Goal: Task Accomplishment & Management: Manage account settings

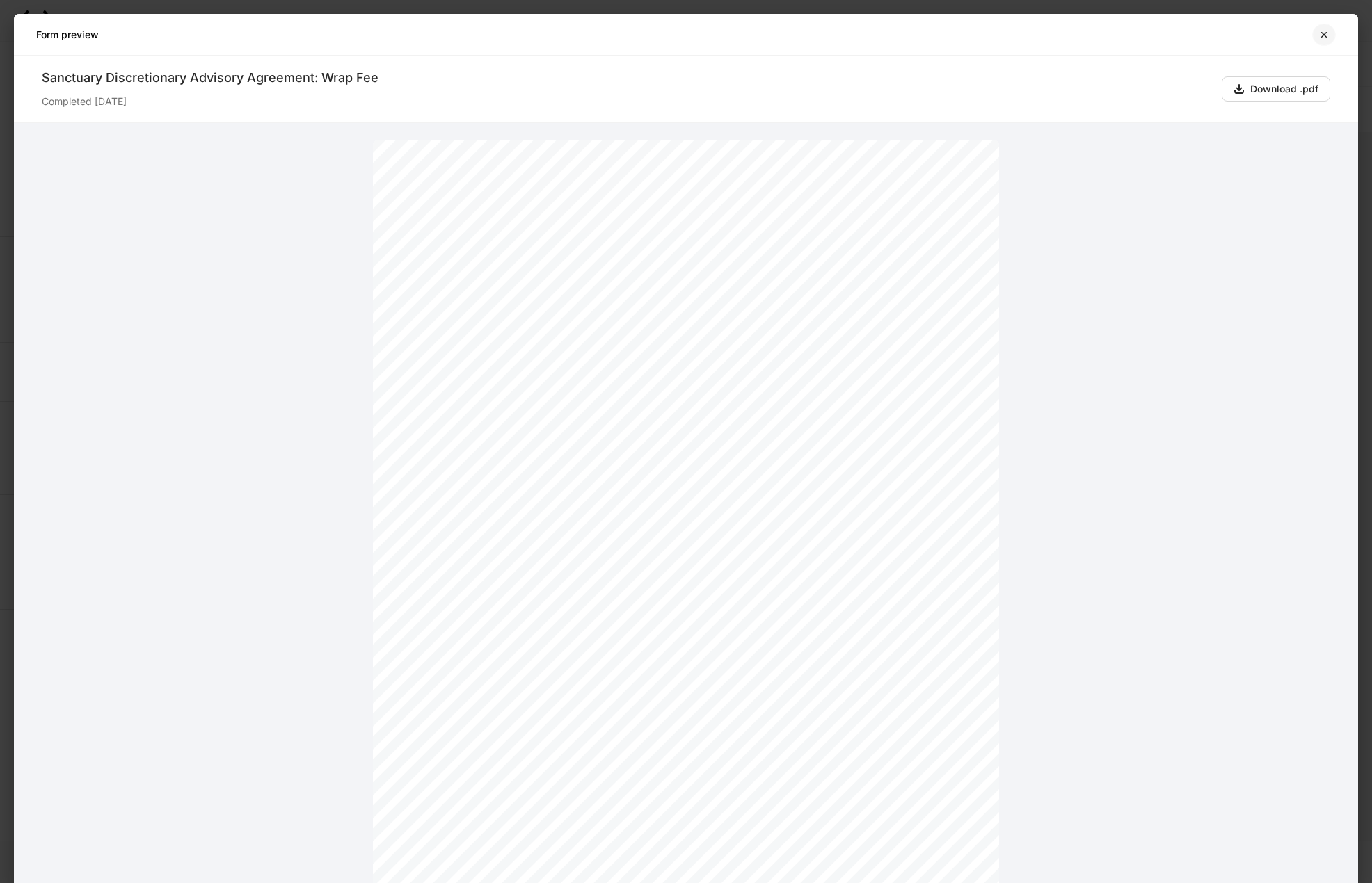
click at [1318, 34] on icon "button" at bounding box center [1324, 34] width 11 height 11
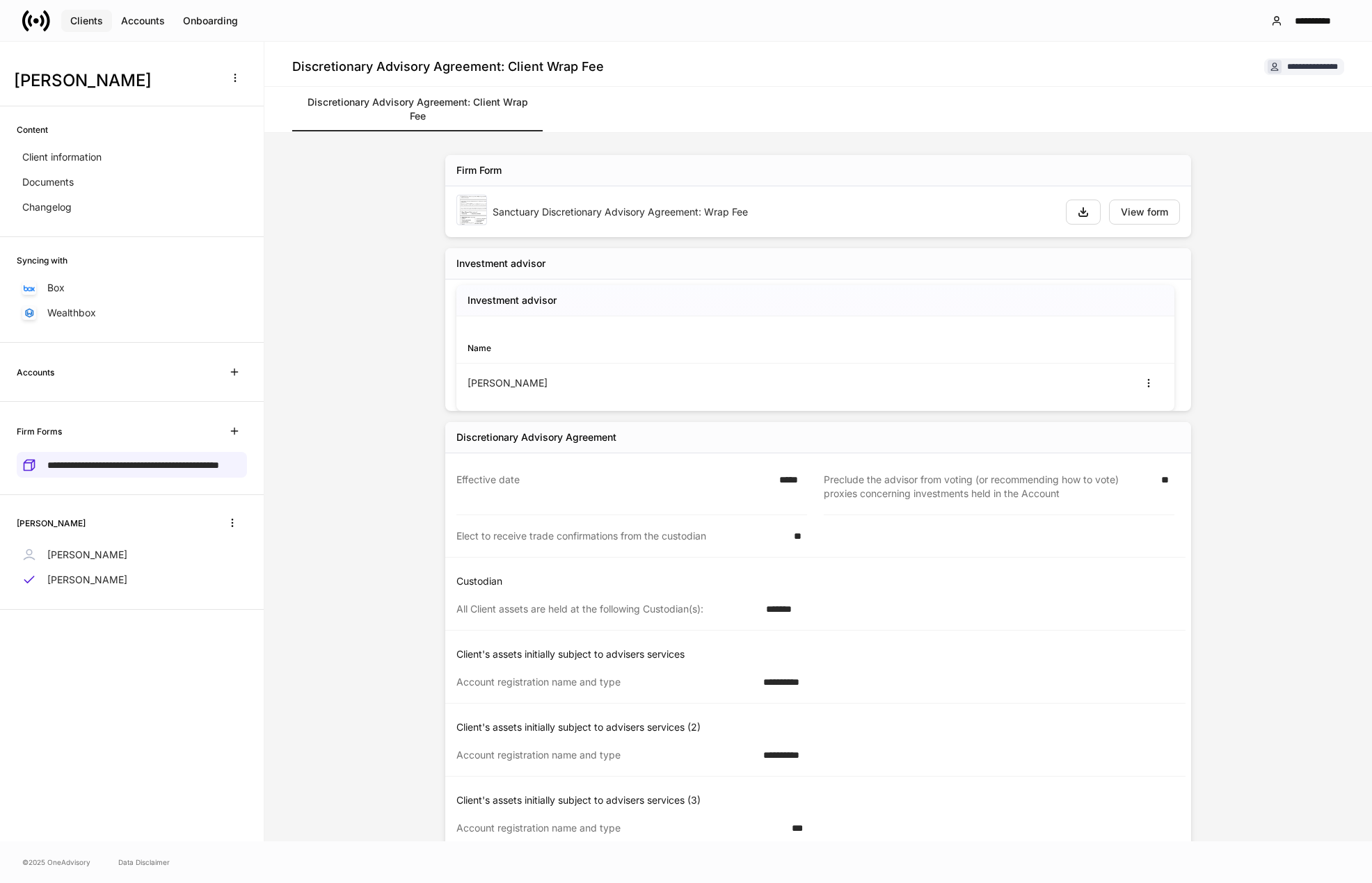
click at [93, 19] on div "Clients" at bounding box center [86, 21] width 33 height 10
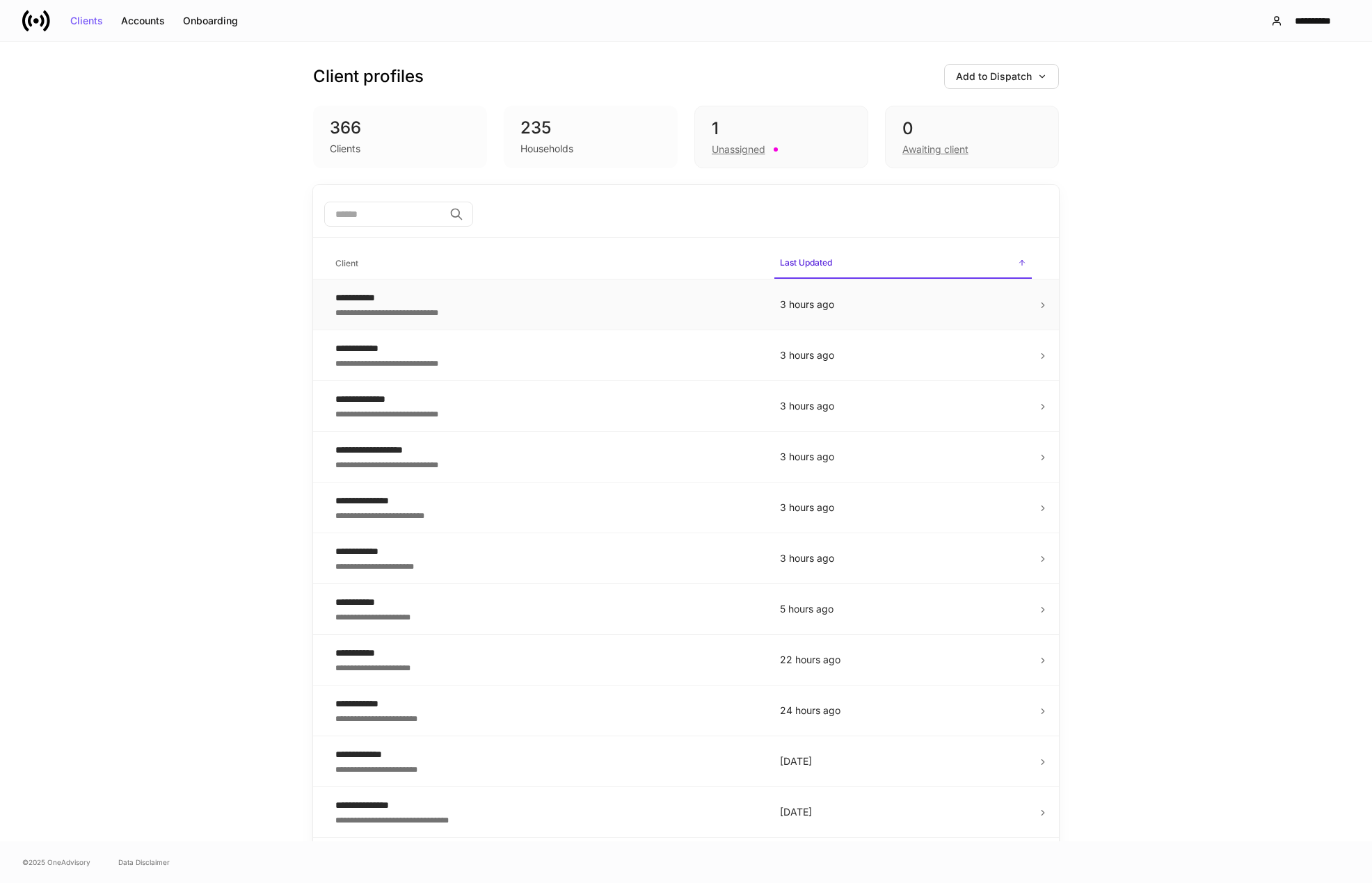
click at [449, 286] on td "**********" at bounding box center [546, 305] width 444 height 51
click at [1039, 308] on icon at bounding box center [1042, 305] width 10 height 10
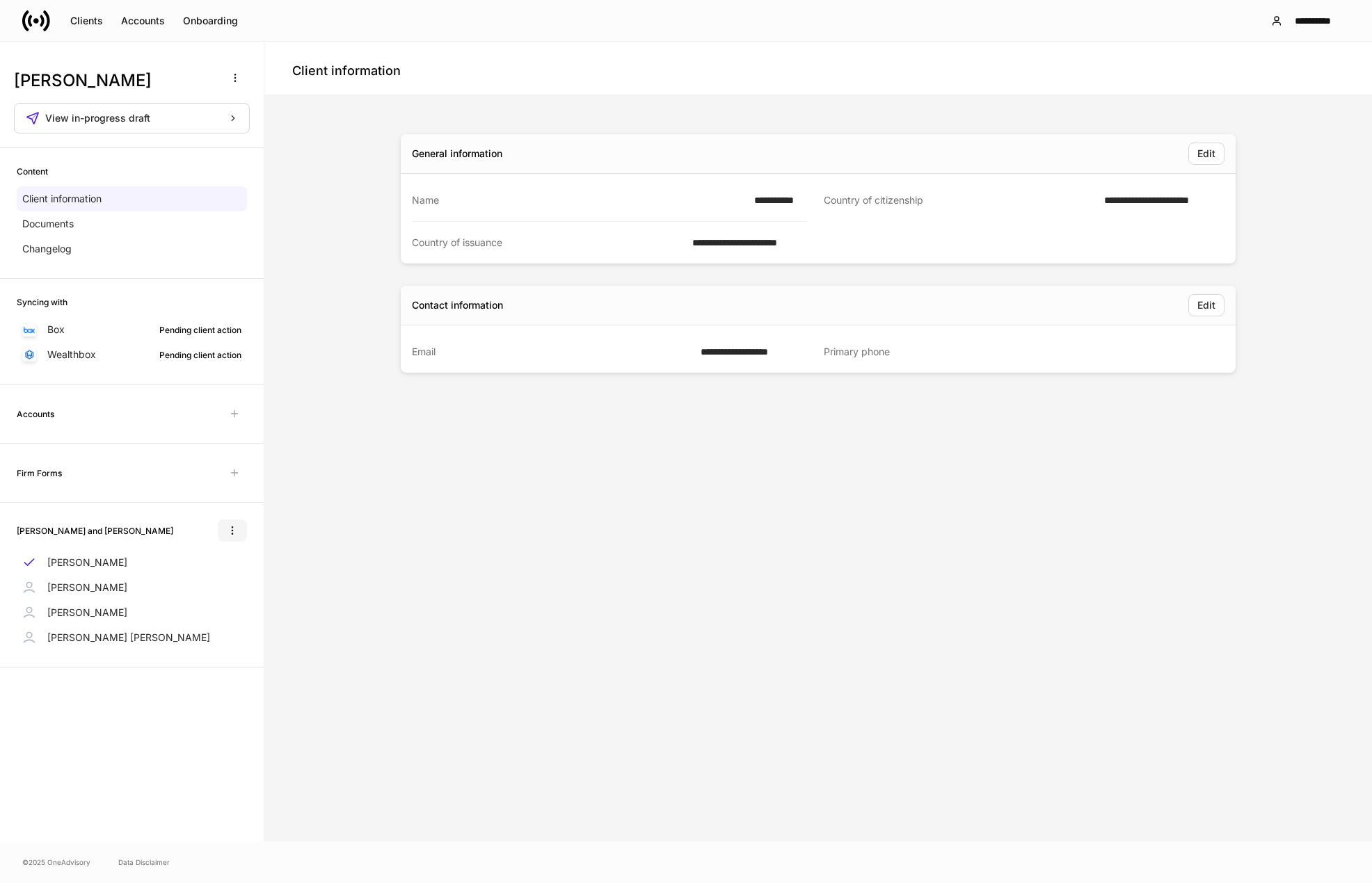
click at [233, 525] on icon "button" at bounding box center [232, 530] width 11 height 11
click at [331, 584] on div at bounding box center [686, 441] width 1372 height 883
click at [94, 633] on p "Marie Louise" at bounding box center [128, 637] width 163 height 14
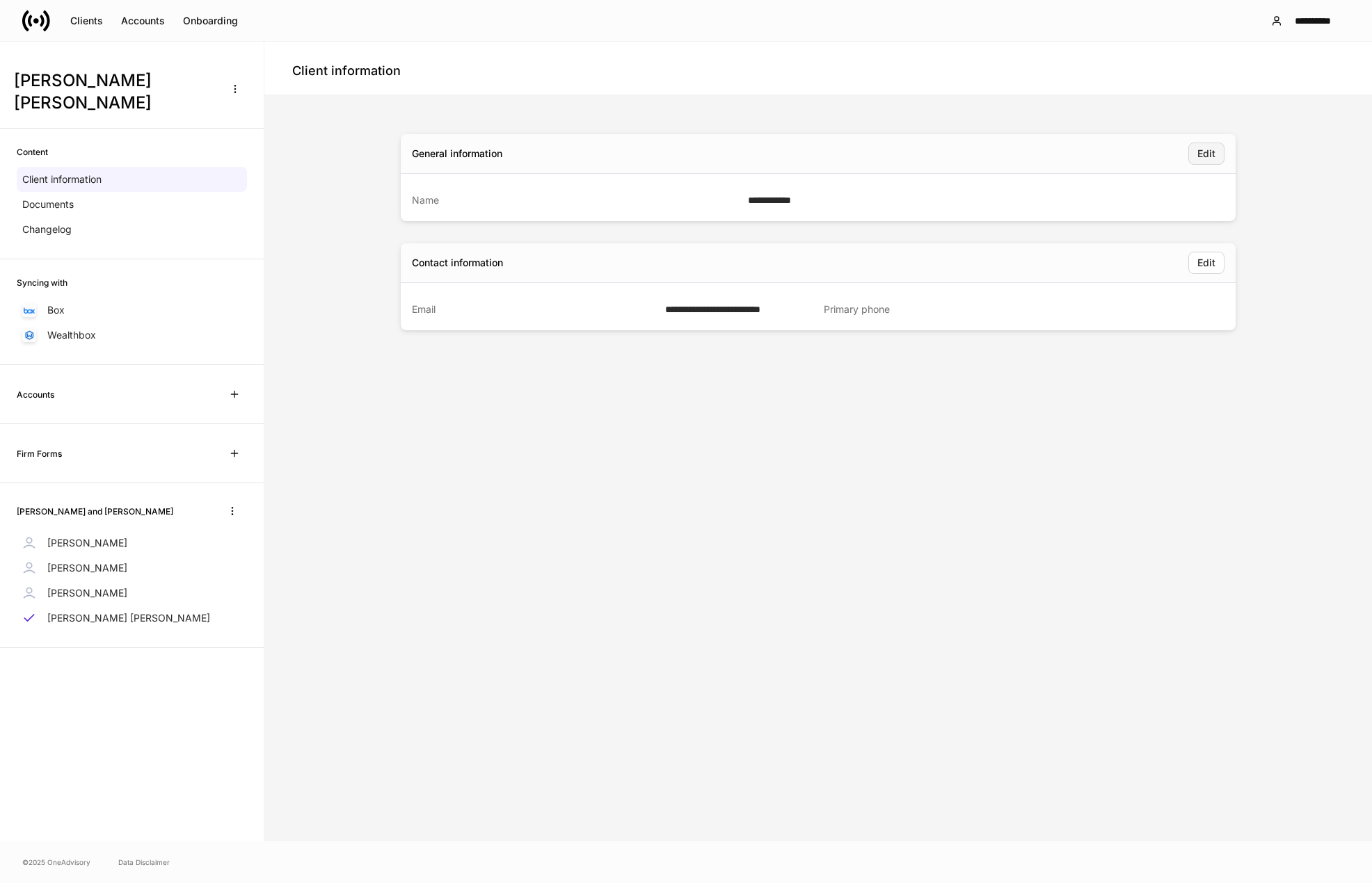
click at [1202, 155] on div "Edit" at bounding box center [1206, 153] width 18 height 10
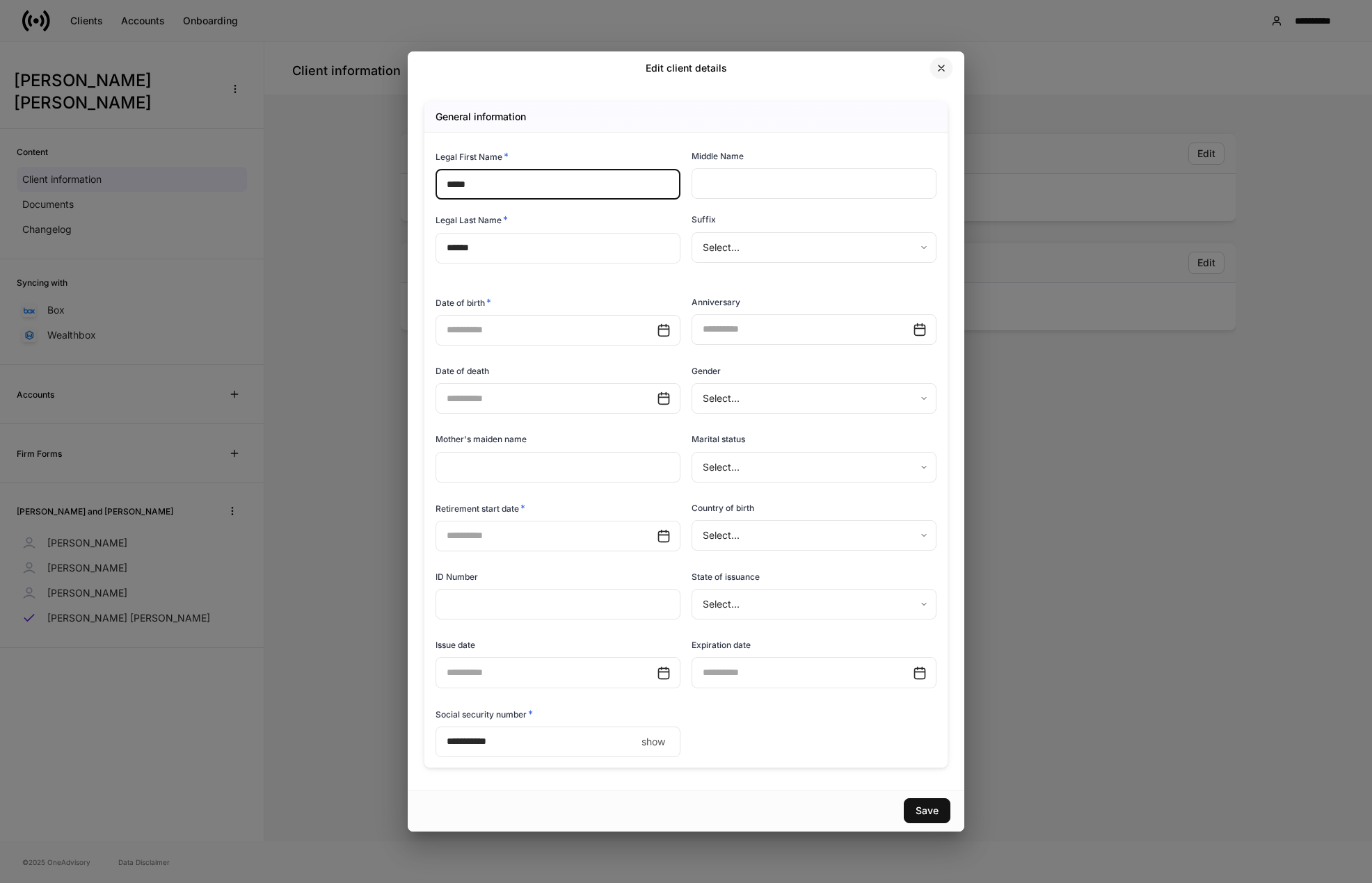
click at [942, 67] on icon "button" at bounding box center [941, 68] width 5 height 5
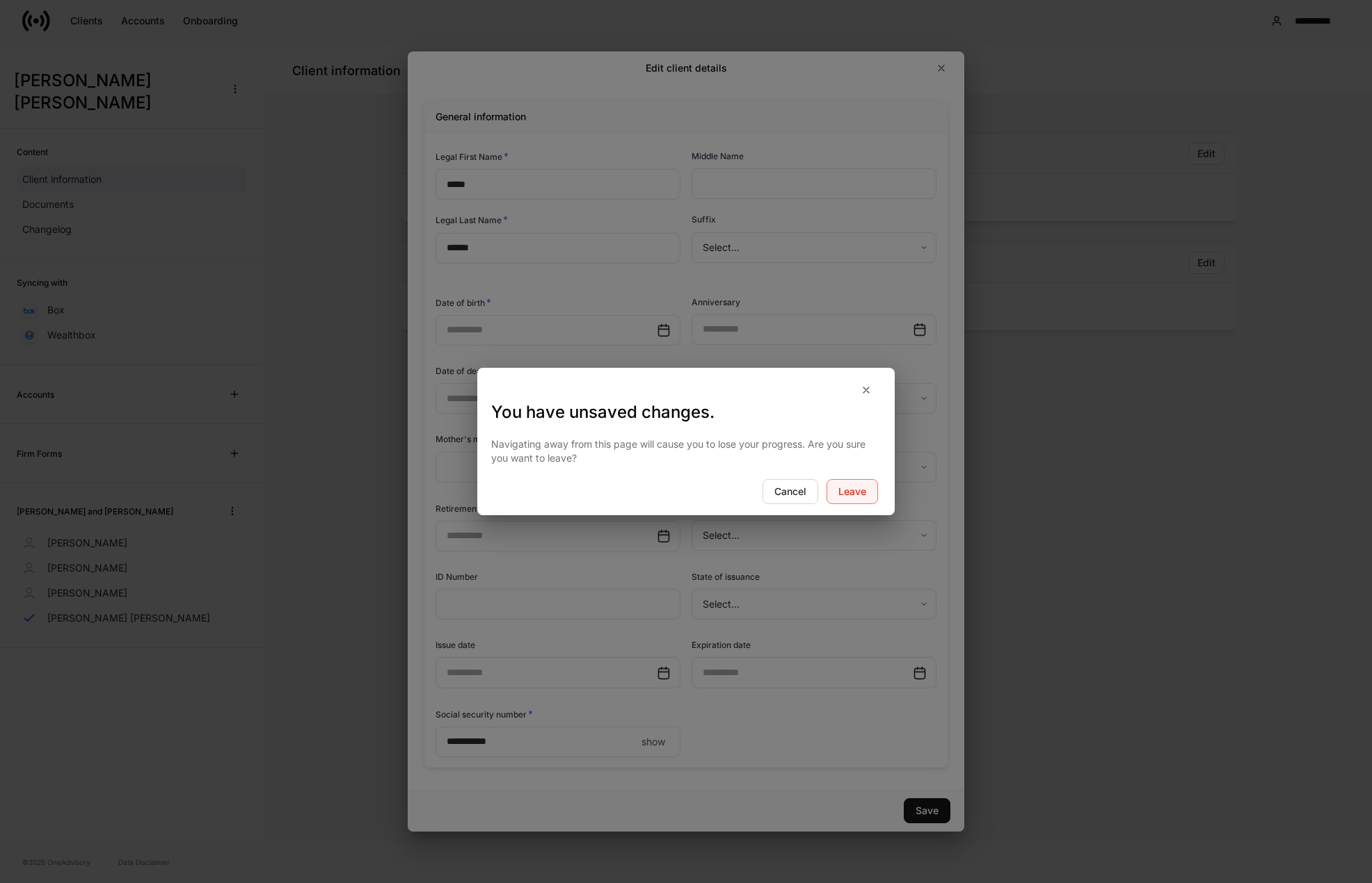
click at [836, 495] on button "Leave" at bounding box center [852, 492] width 52 height 25
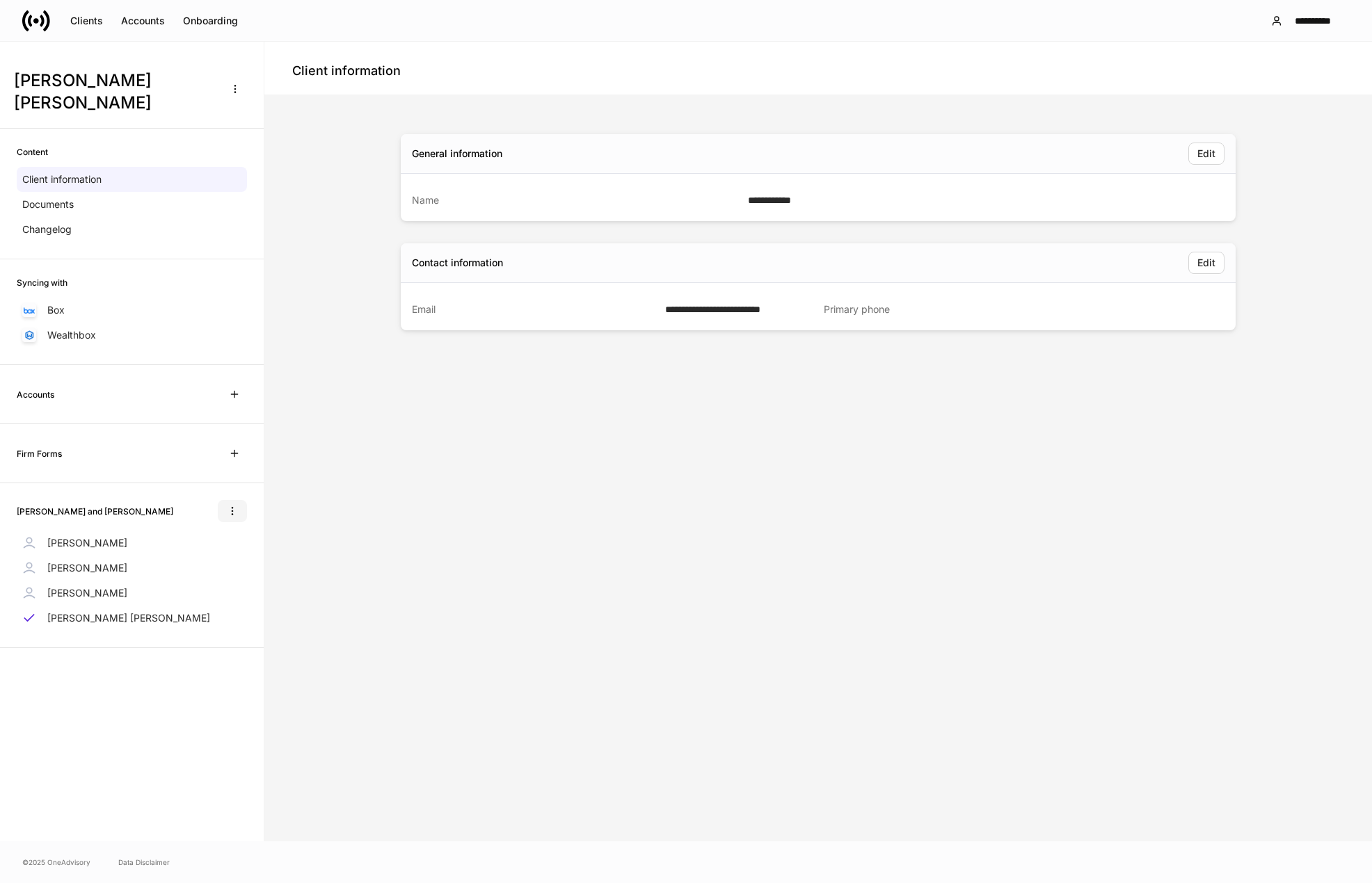
click at [232, 505] on icon "button" at bounding box center [232, 511] width 11 height 11
click at [221, 527] on li "Edit household name" at bounding box center [186, 522] width 117 height 23
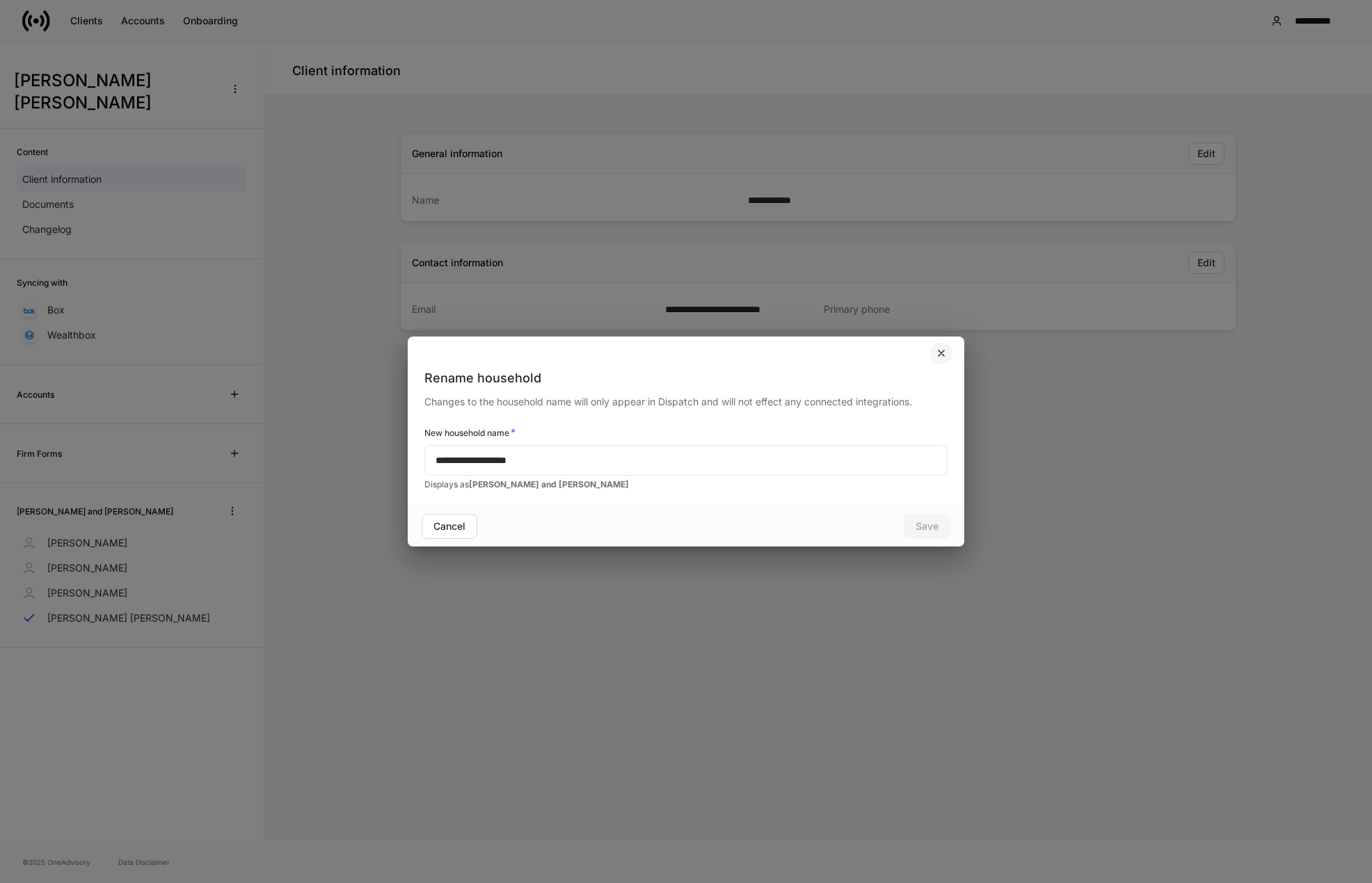
click at [942, 351] on icon "button" at bounding box center [941, 353] width 11 height 11
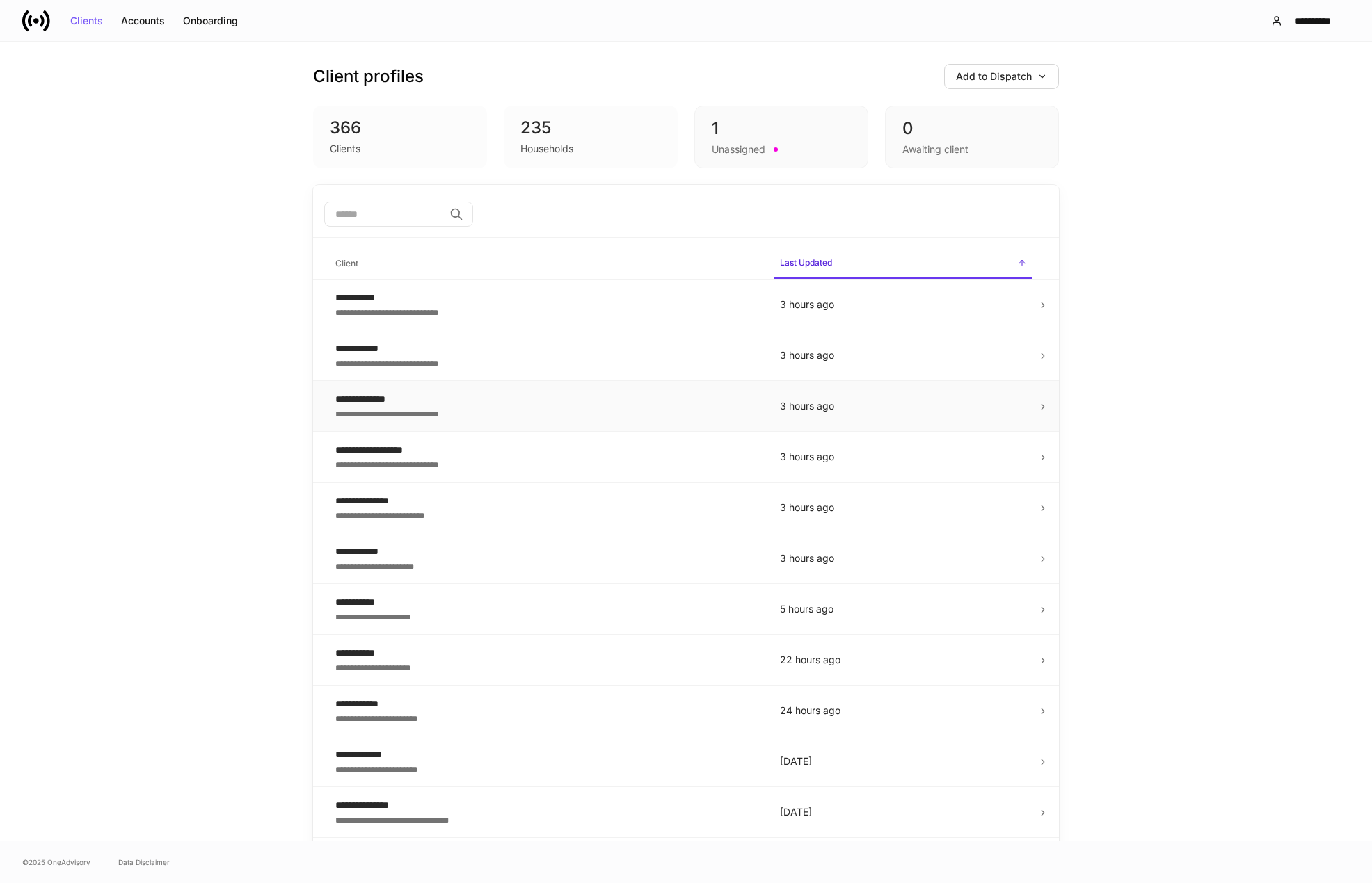
click at [415, 395] on div "**********" at bounding box center [546, 398] width 422 height 14
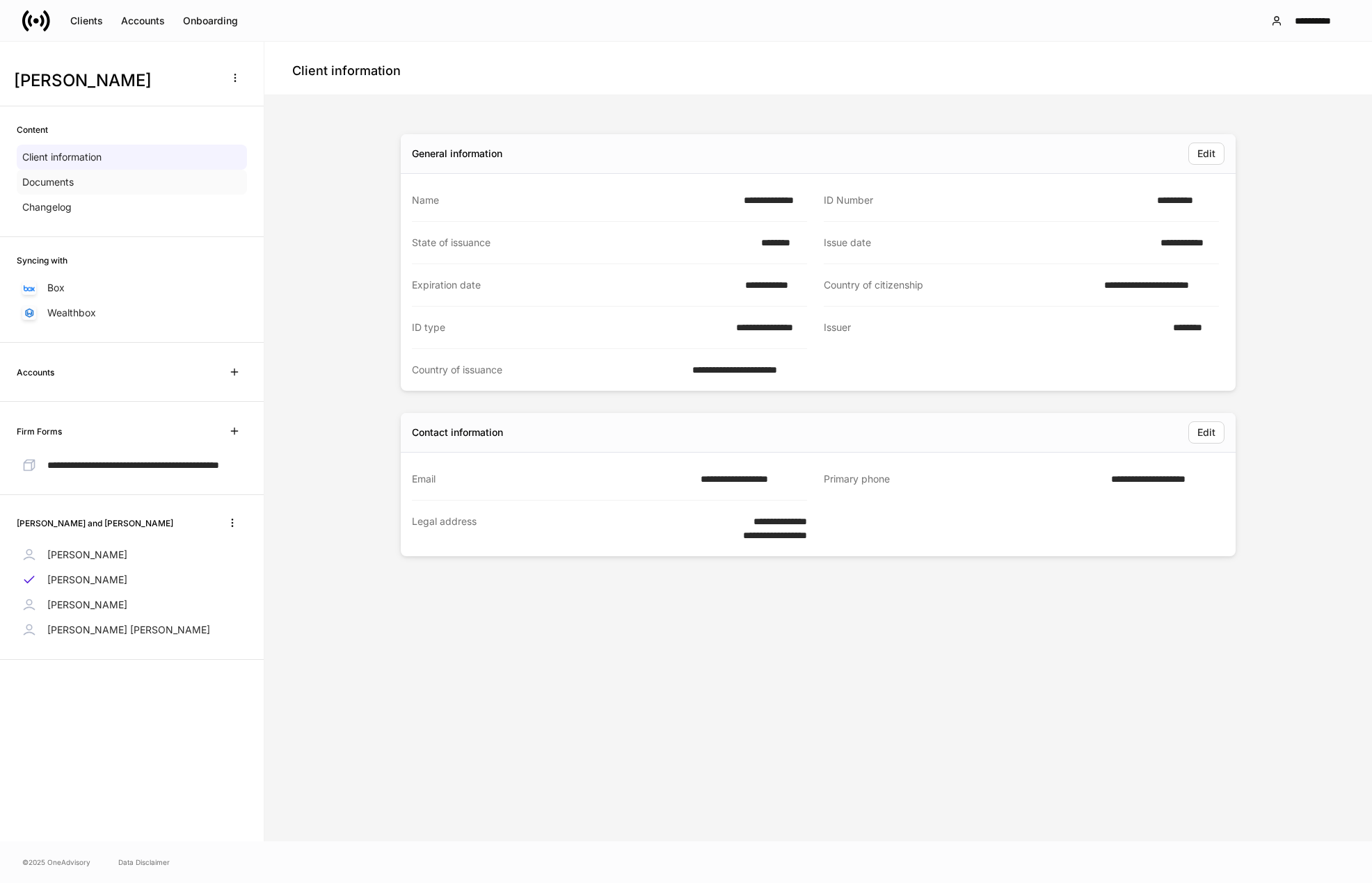
click at [52, 174] on div "Documents" at bounding box center [132, 182] width 231 height 25
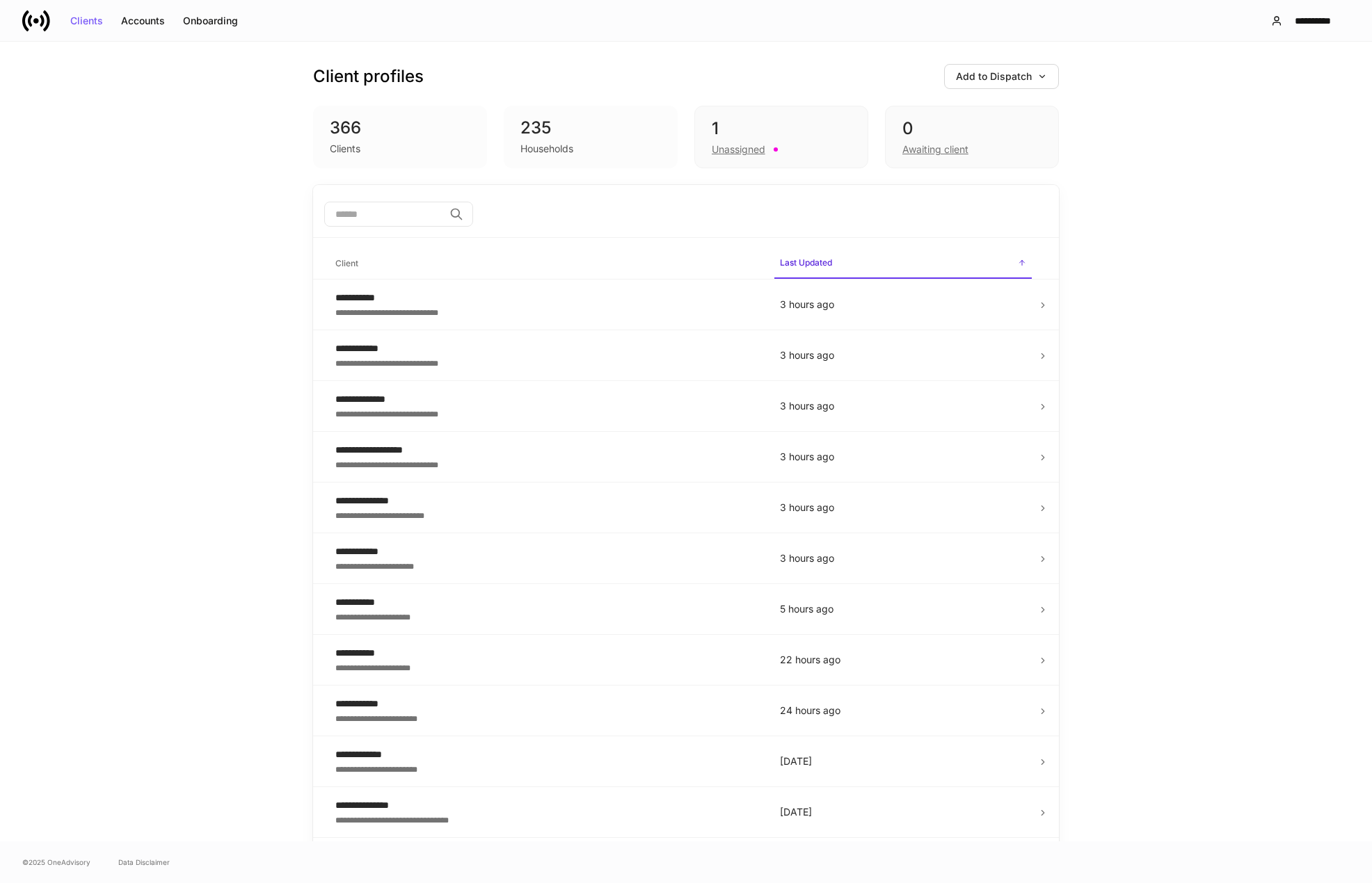
click at [556, 140] on div "Households" at bounding box center [590, 147] width 141 height 16
click at [735, 161] on div "1 Unassigned" at bounding box center [780, 136] width 173 height 63
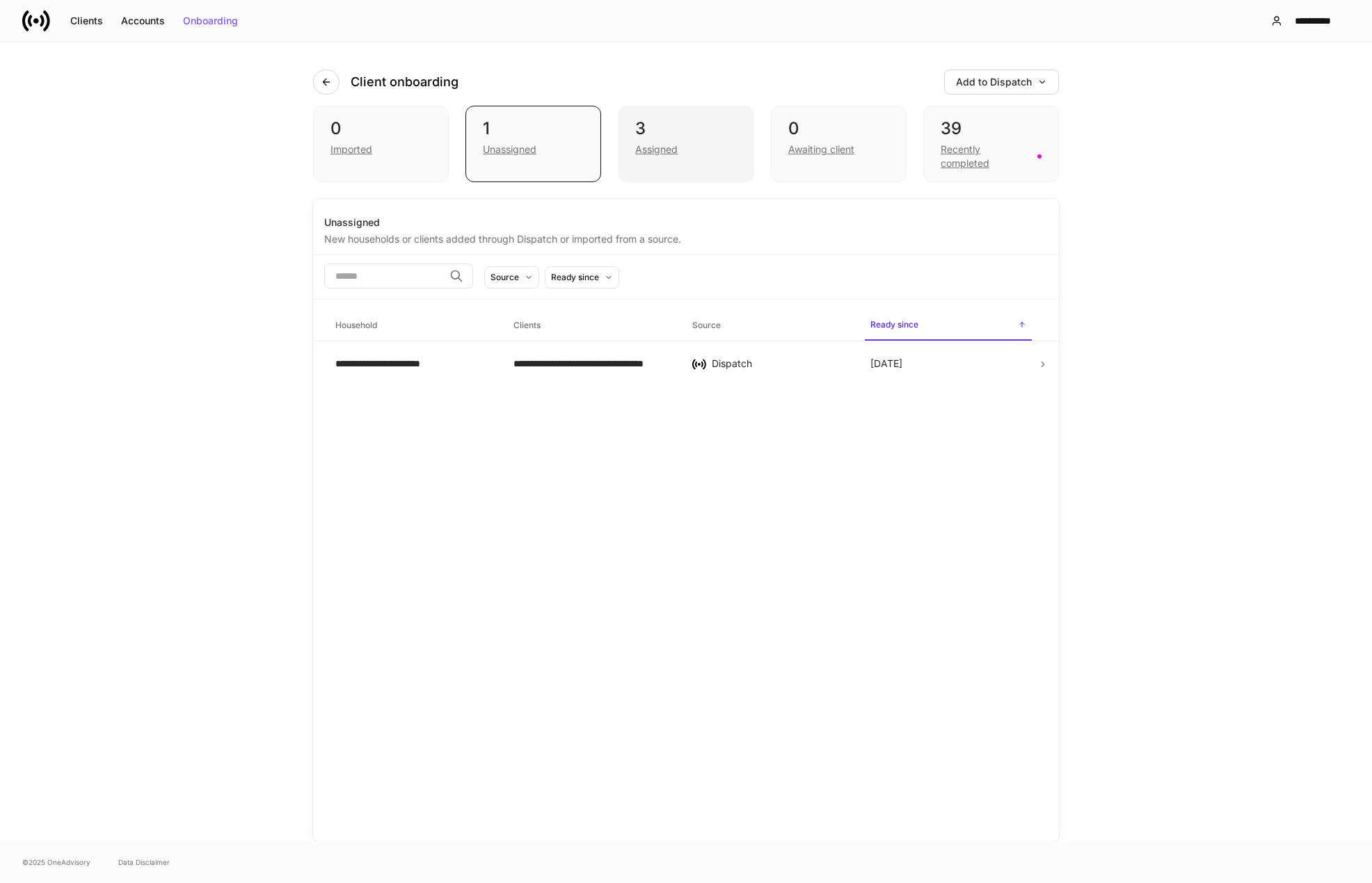
click at [636, 148] on div "Assigned" at bounding box center [656, 149] width 43 height 14
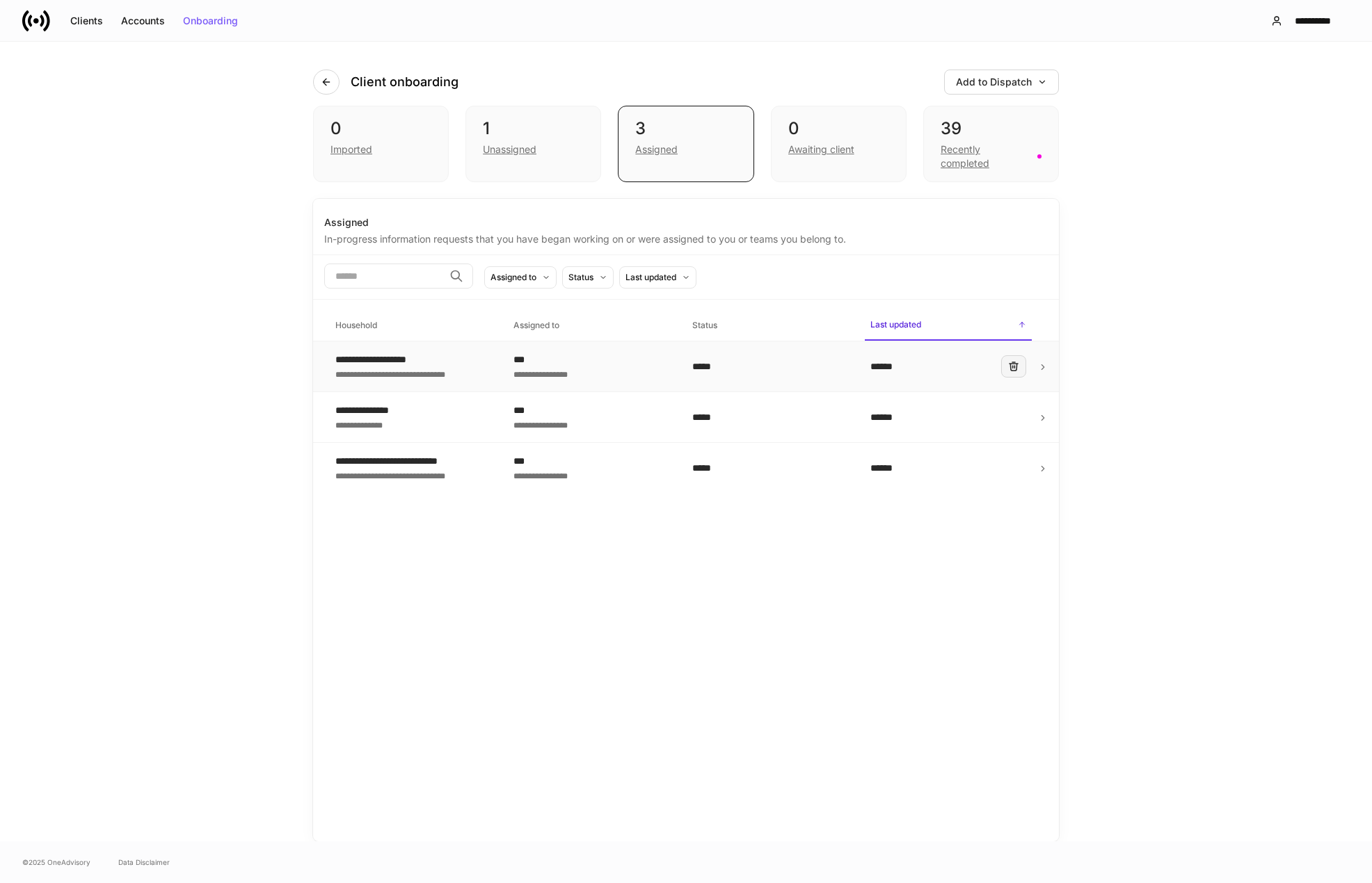
click at [1018, 368] on icon "button" at bounding box center [1013, 367] width 11 height 11
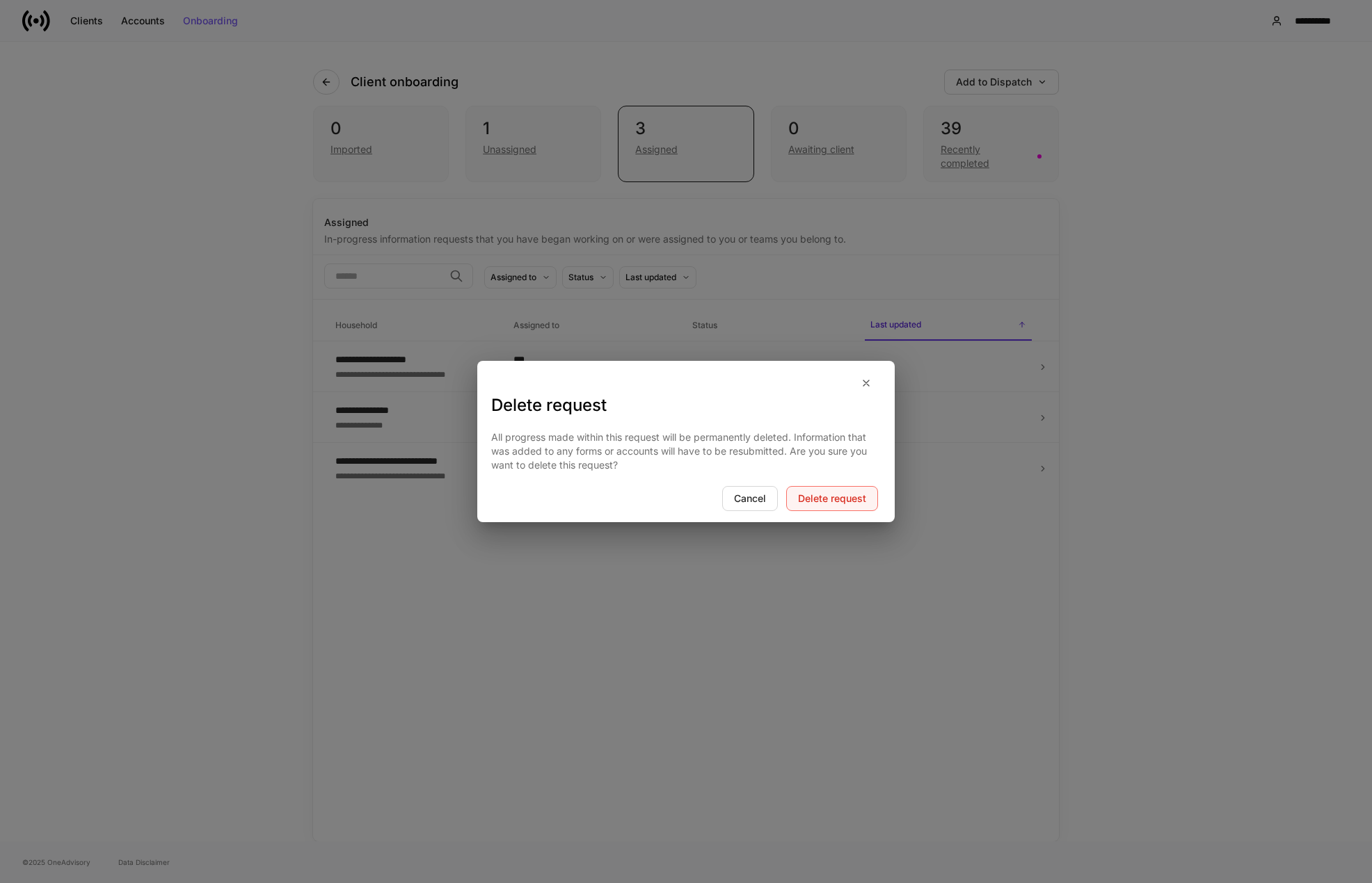
click at [847, 494] on div "Delete request" at bounding box center [832, 498] width 68 height 10
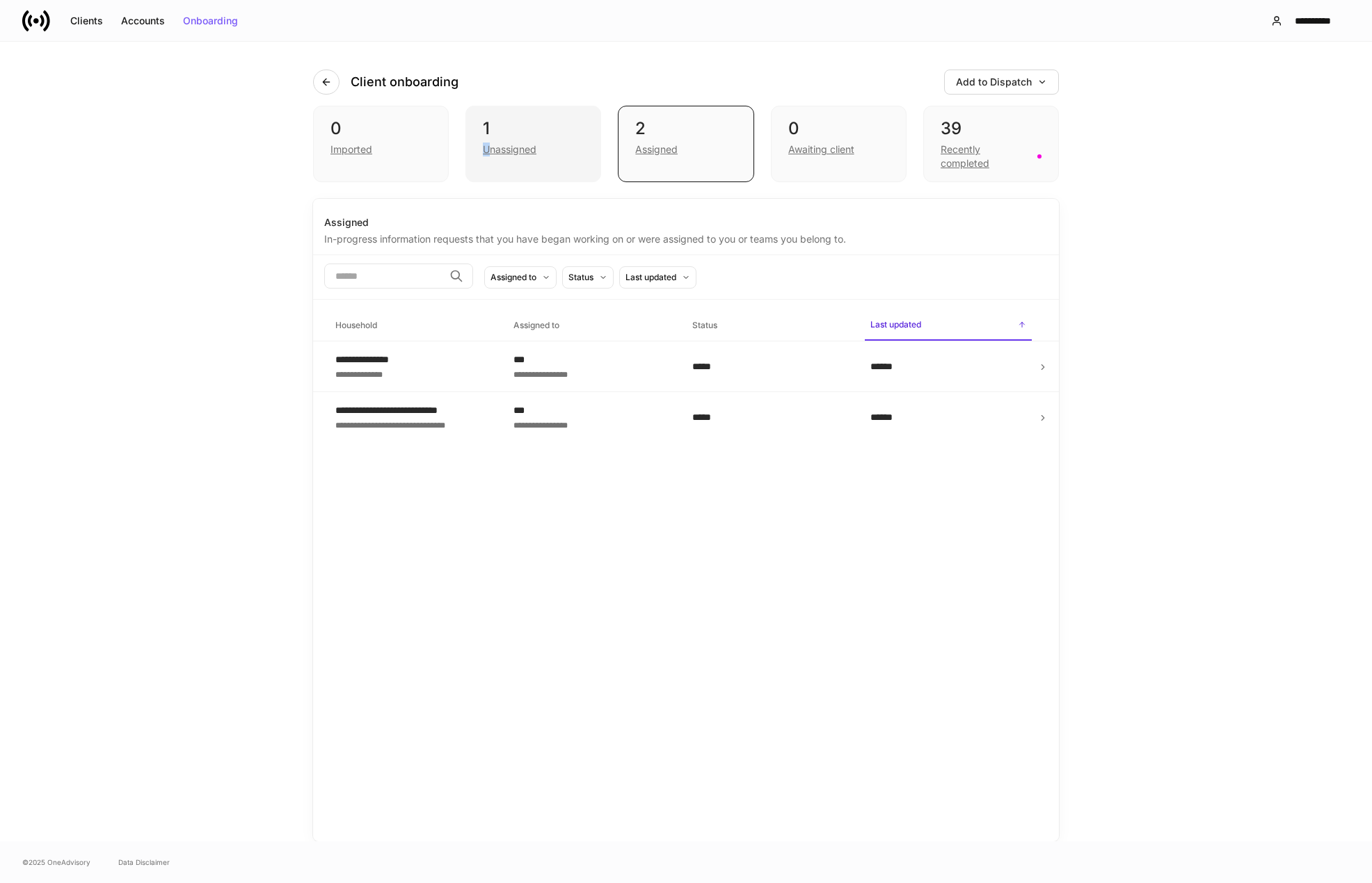
click at [492, 141] on div "1 Unassigned" at bounding box center [532, 143] width 135 height 76
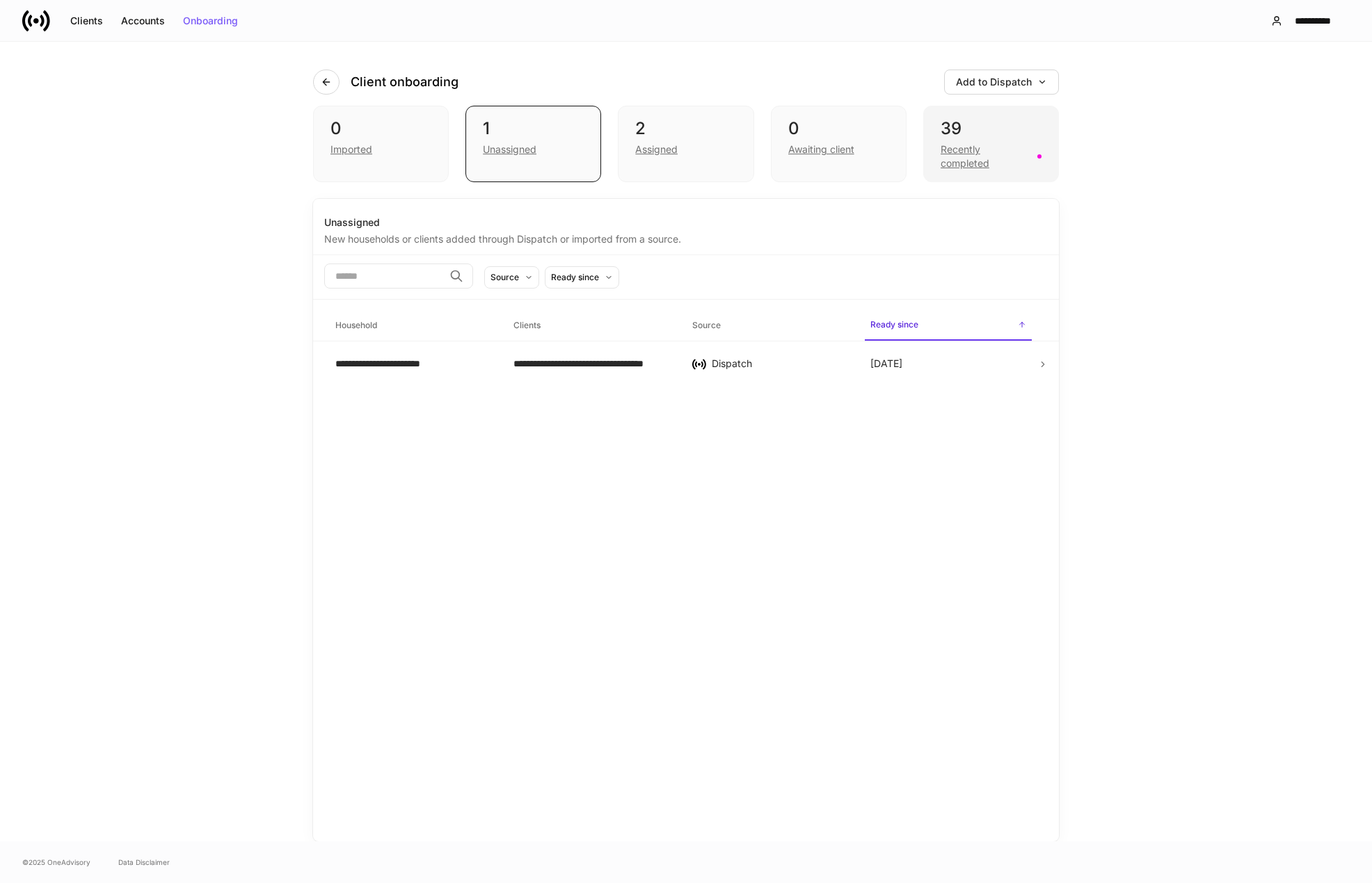
click at [958, 144] on div "Recently completed" at bounding box center [984, 156] width 88 height 28
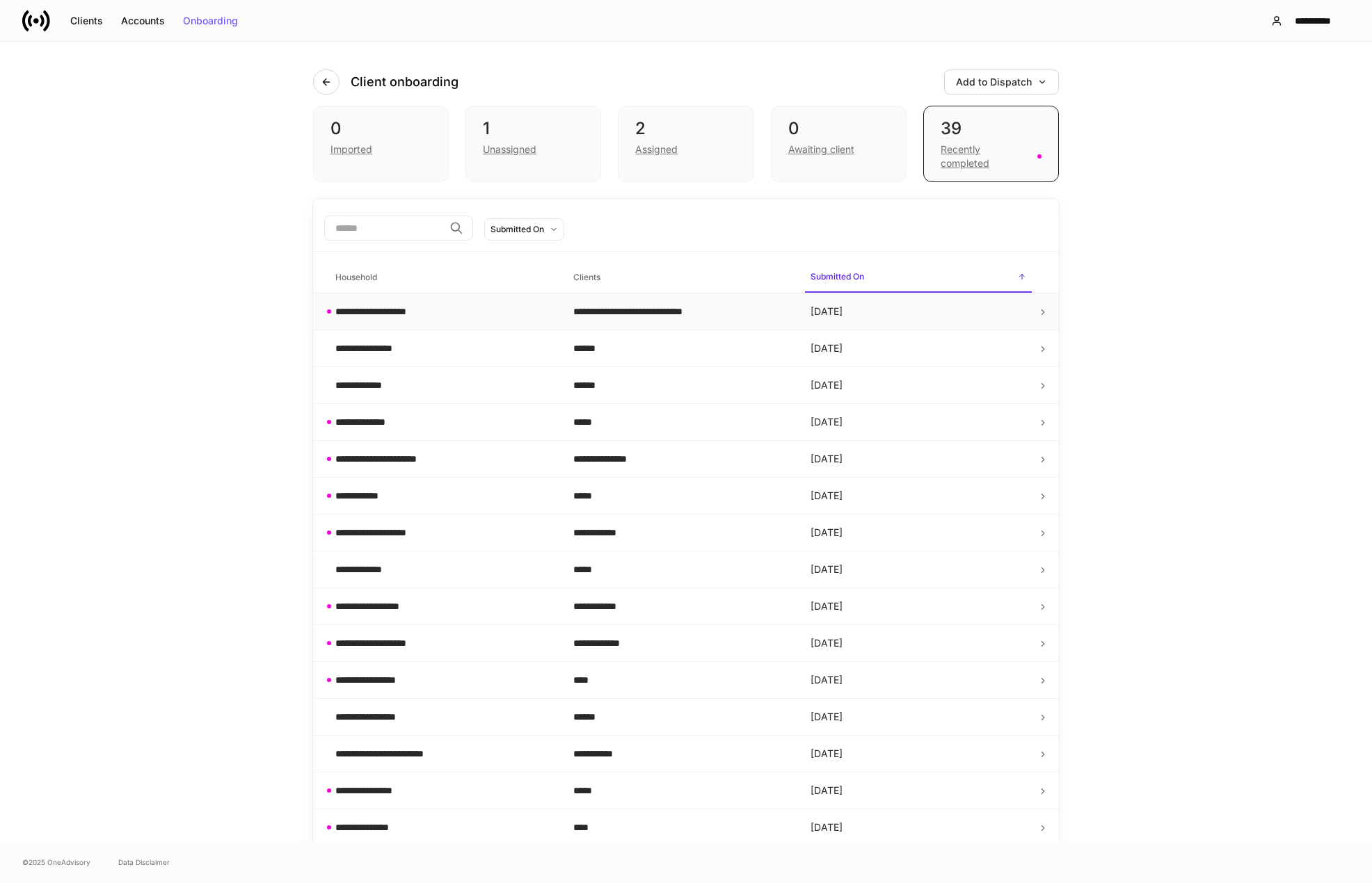
click at [687, 310] on div "**********" at bounding box center [680, 311] width 215 height 14
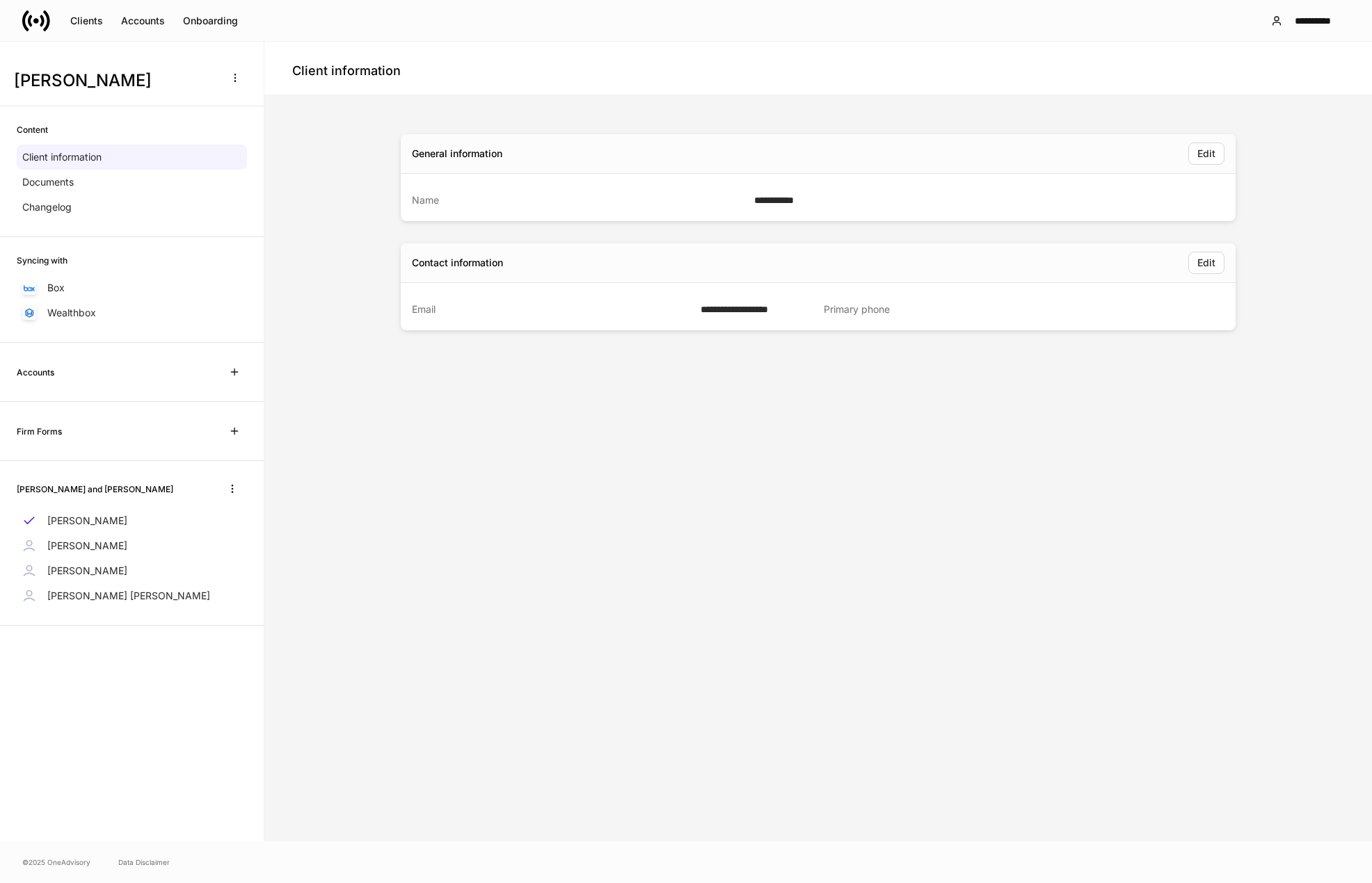
click at [88, 549] on p "[PERSON_NAME]" at bounding box center [87, 545] width 80 height 14
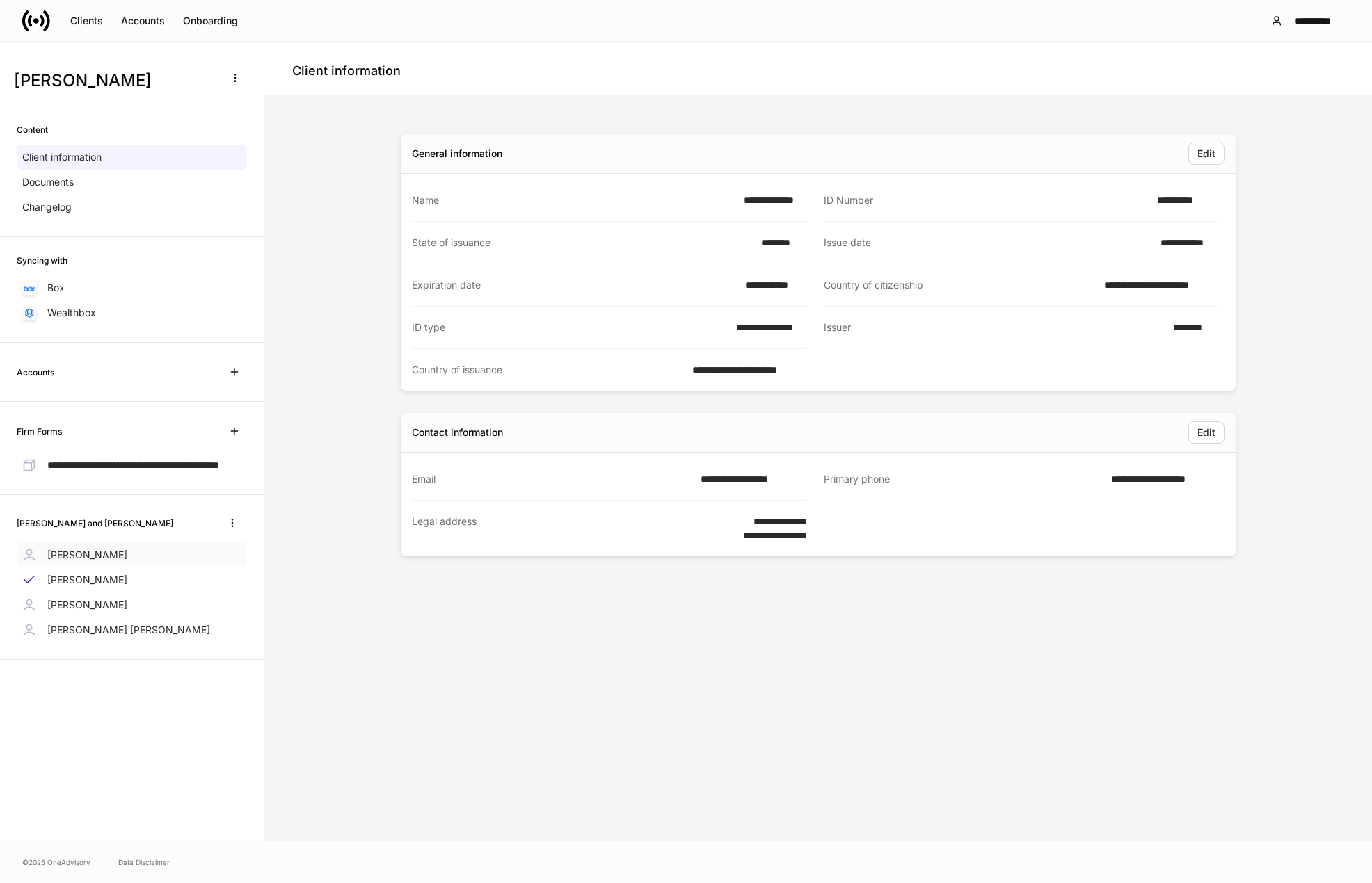
drag, startPoint x: 105, startPoint y: 574, endPoint x: 88, endPoint y: 571, distance: 17.3
click at [88, 562] on p "Les Kendall" at bounding box center [87, 554] width 80 height 14
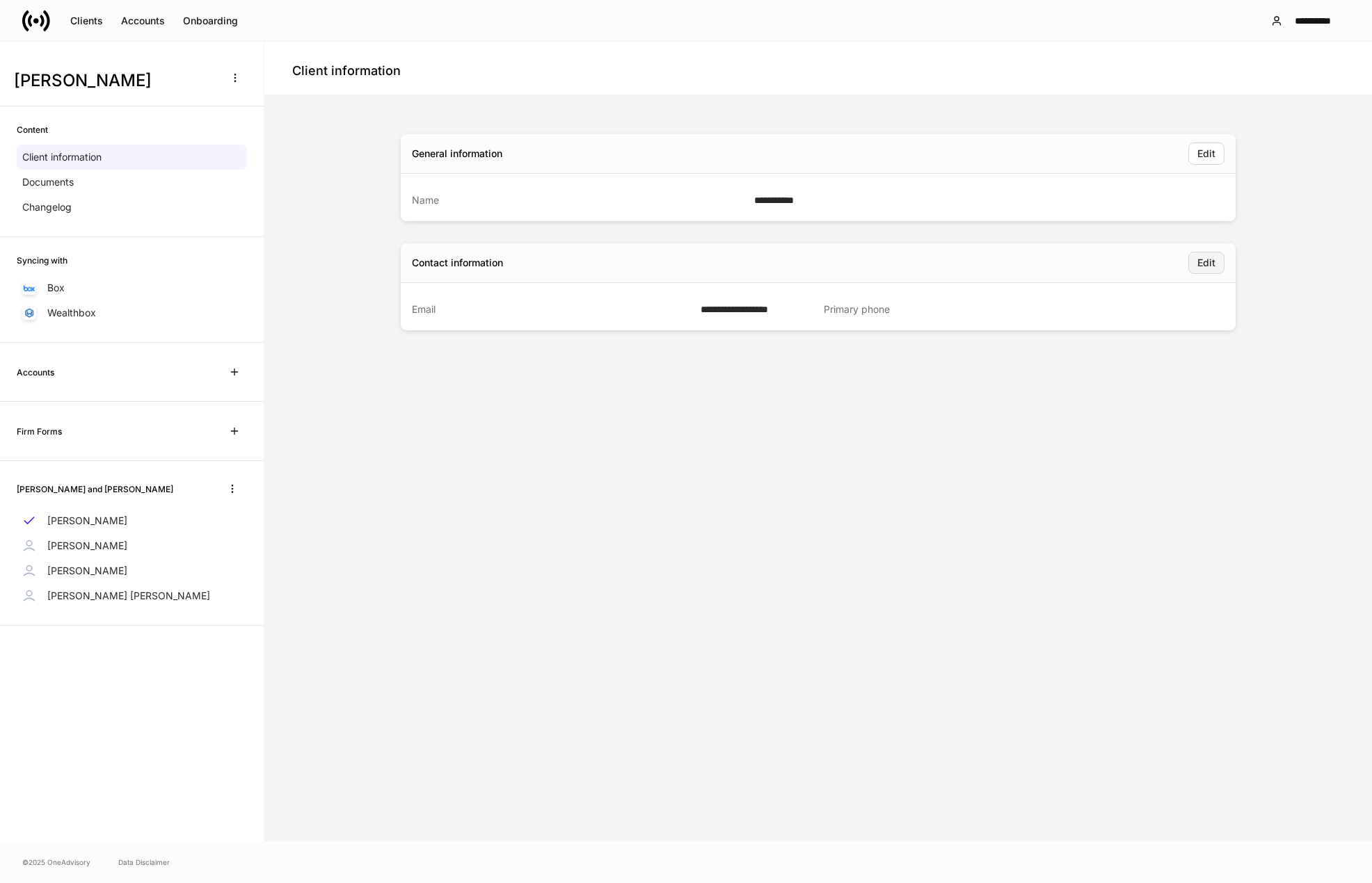
click at [1207, 264] on div "Edit" at bounding box center [1206, 262] width 18 height 10
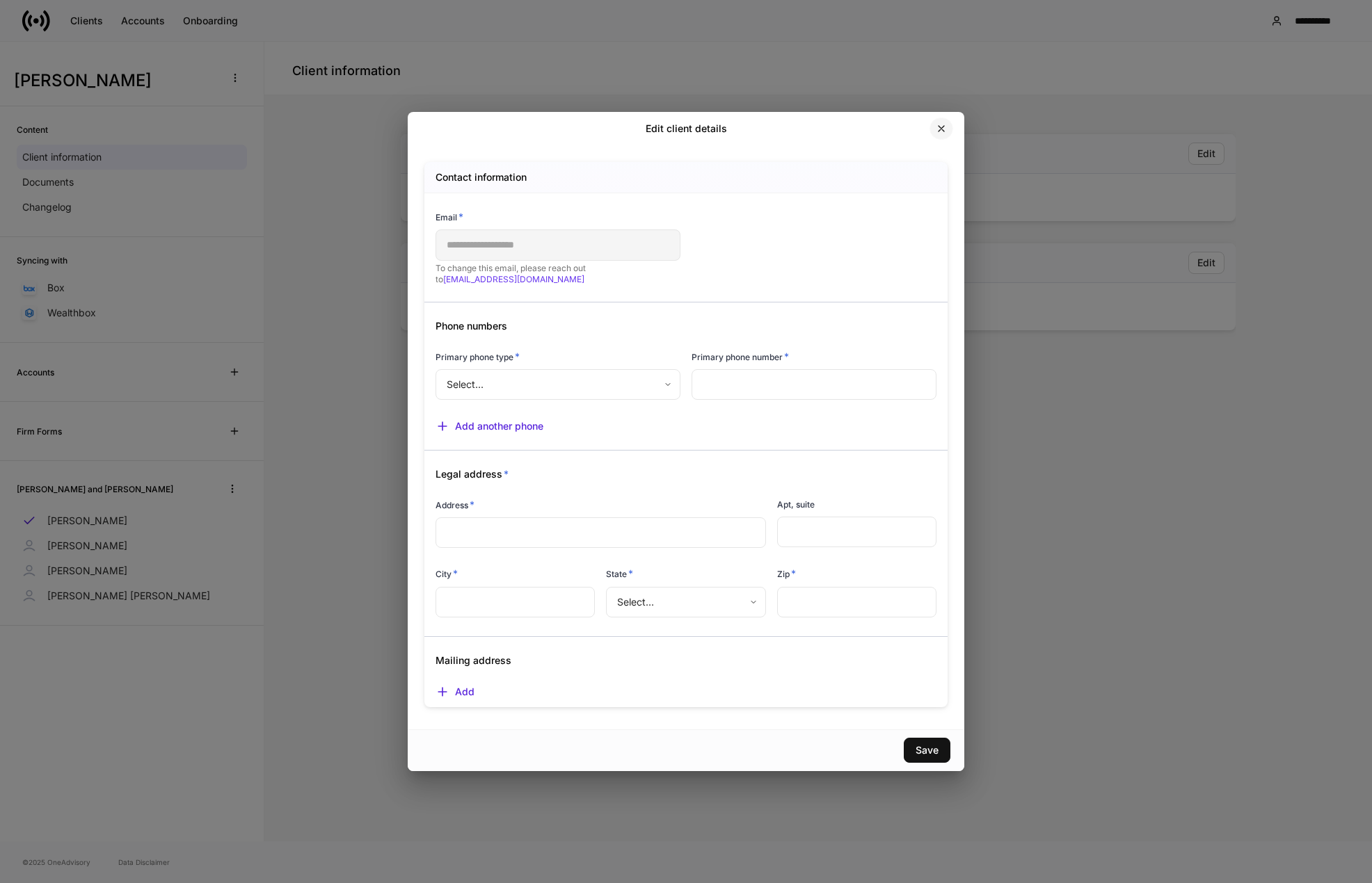
click at [941, 132] on icon "button" at bounding box center [941, 129] width 11 height 11
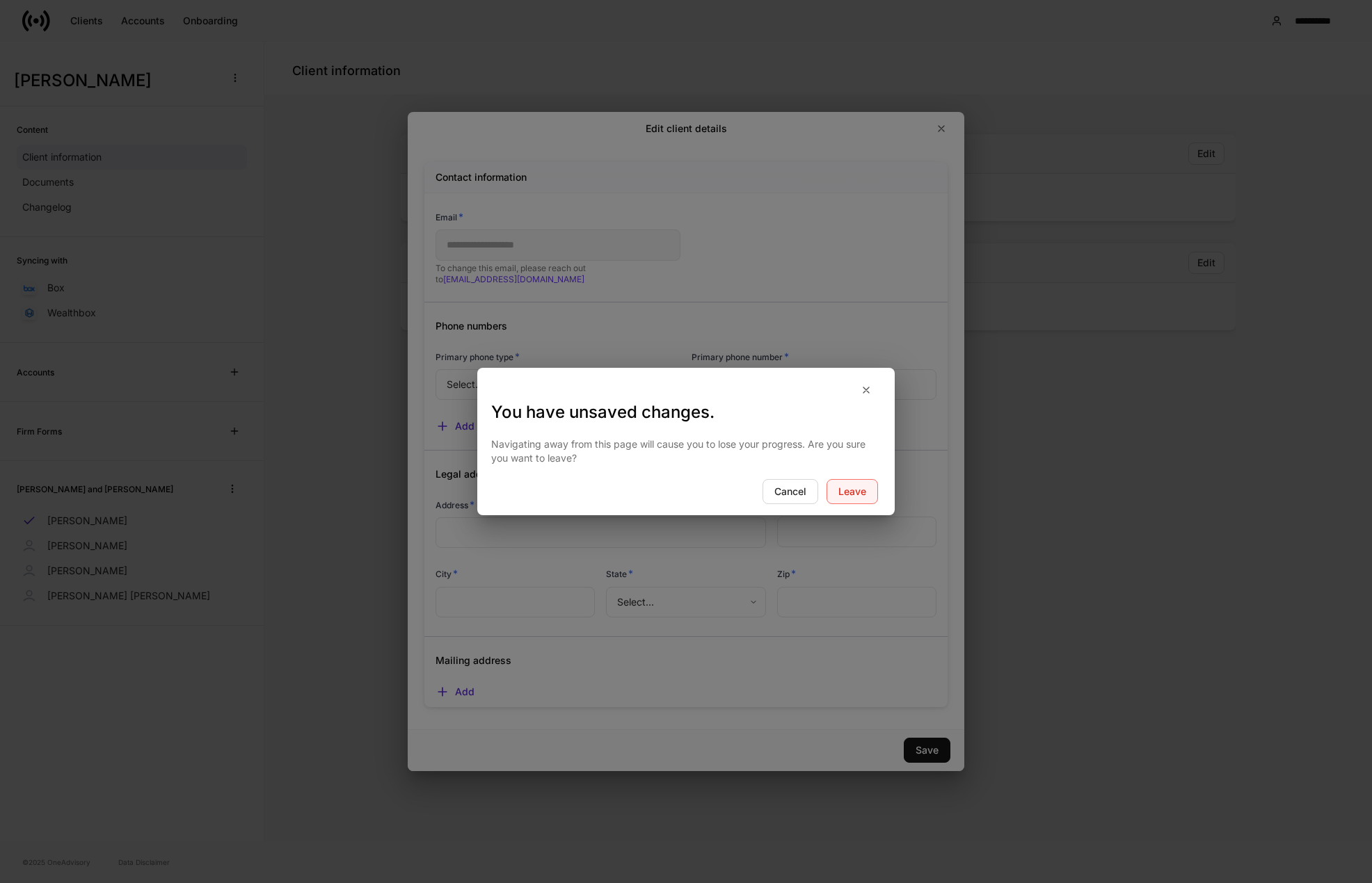
click at [856, 494] on div "Leave" at bounding box center [852, 491] width 28 height 10
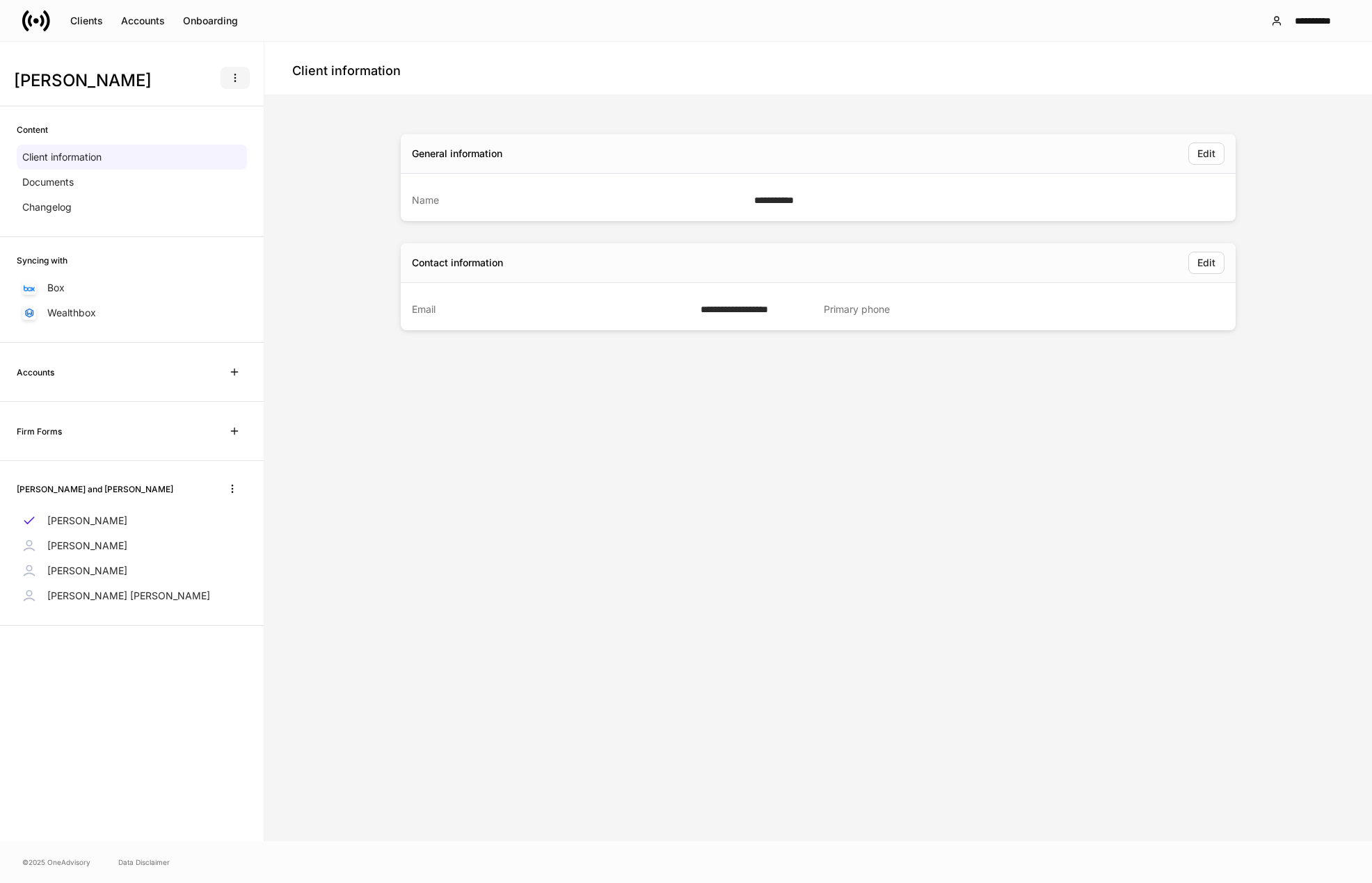
click at [242, 75] on button "button" at bounding box center [235, 78] width 29 height 23
click at [215, 147] on p "Delete client profile" at bounding box center [191, 144] width 88 height 14
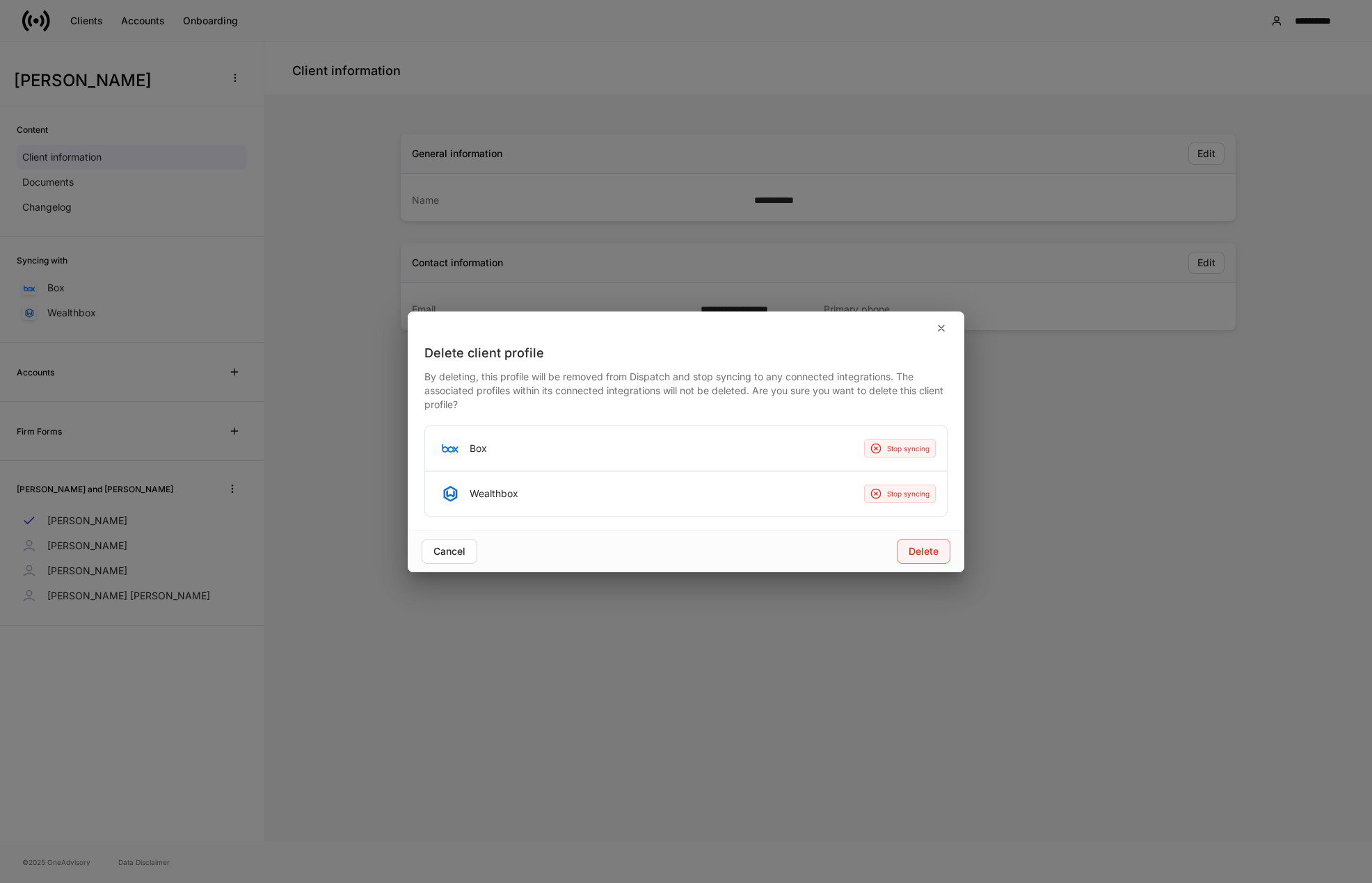
click at [925, 550] on div "Delete" at bounding box center [923, 551] width 30 height 10
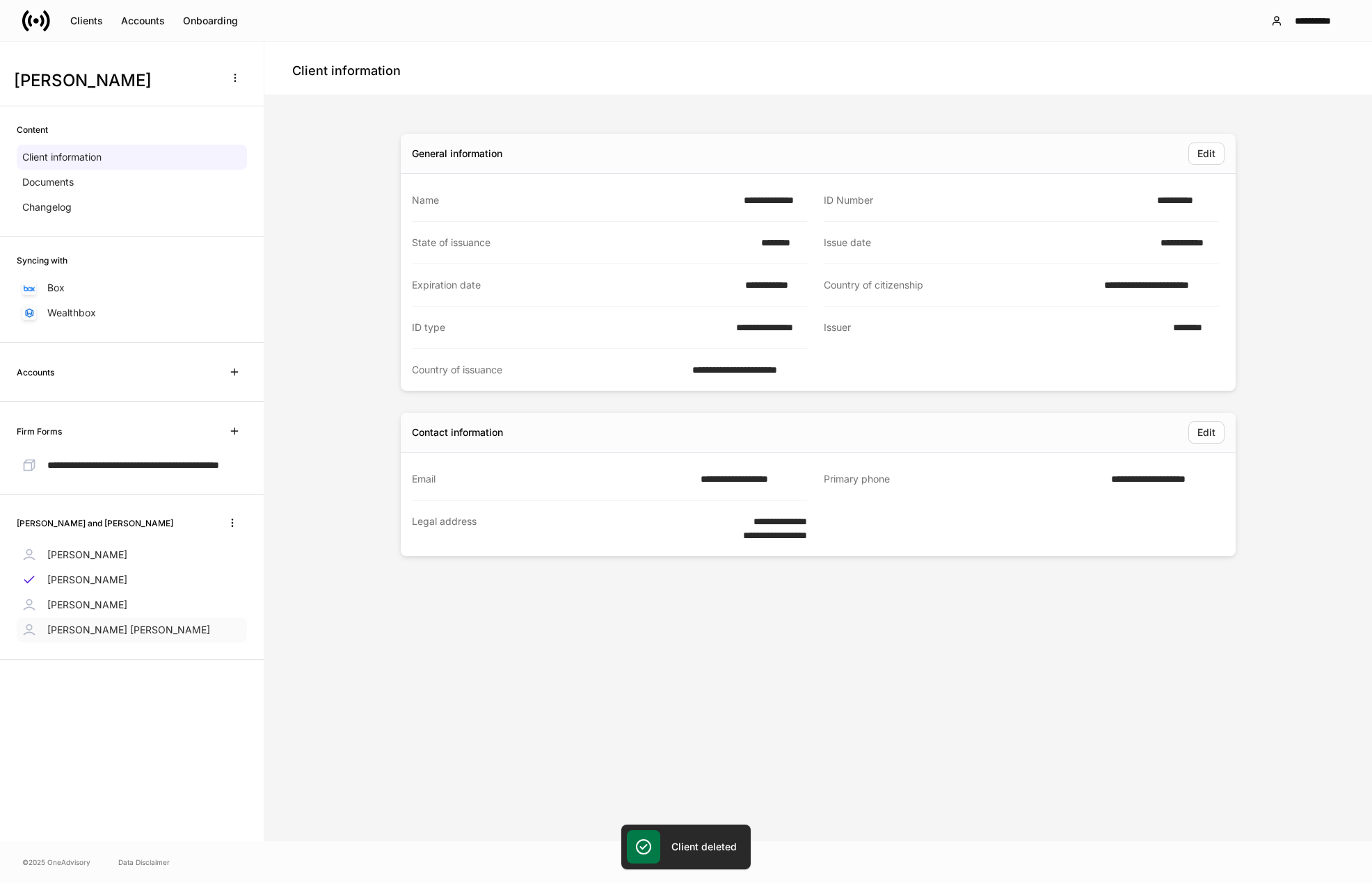
click at [87, 637] on p "Marie Louise" at bounding box center [128, 629] width 163 height 14
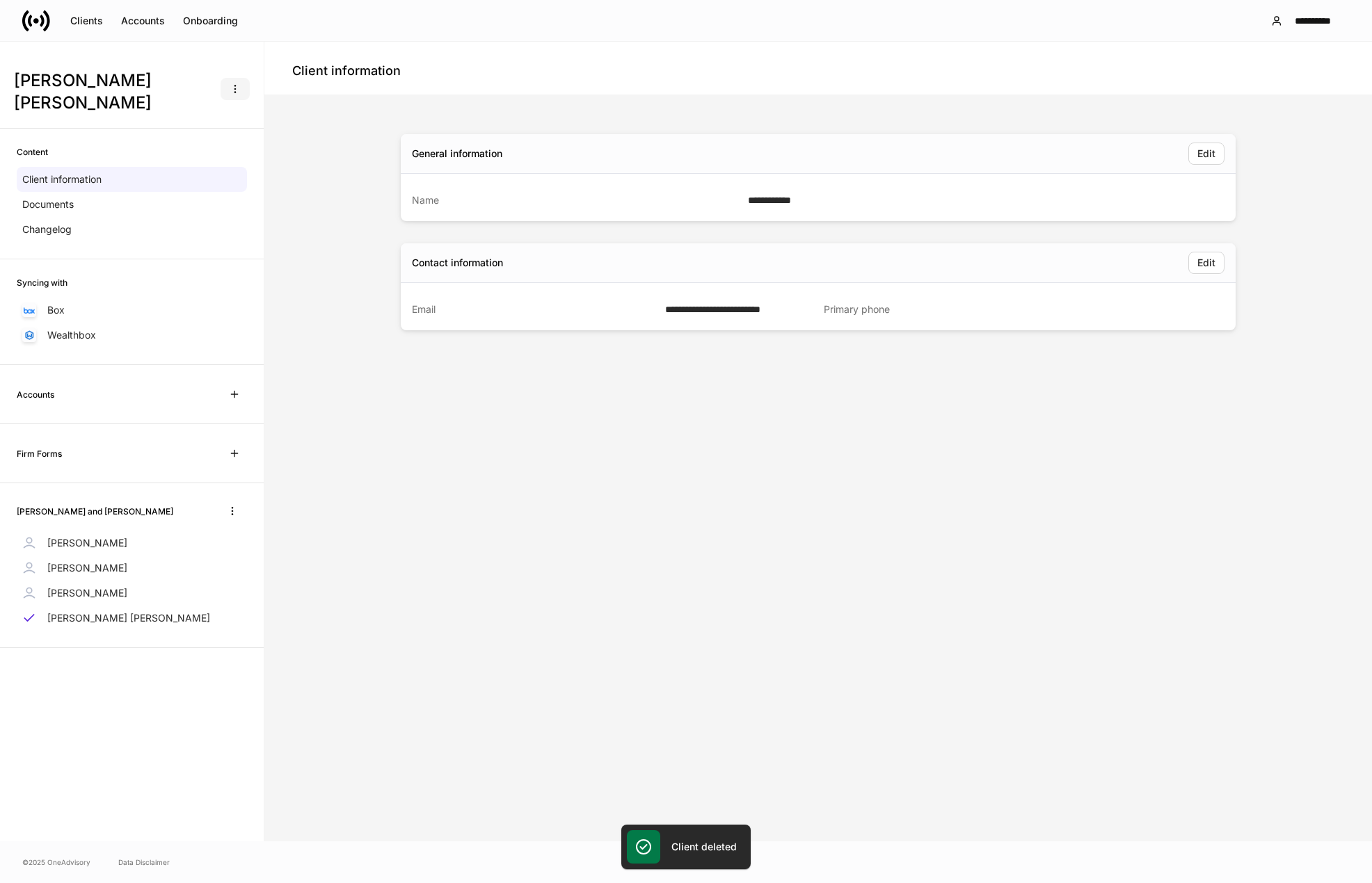
click at [233, 78] on button "button" at bounding box center [235, 89] width 29 height 23
click at [199, 153] on li "Delete client profile" at bounding box center [193, 145] width 114 height 23
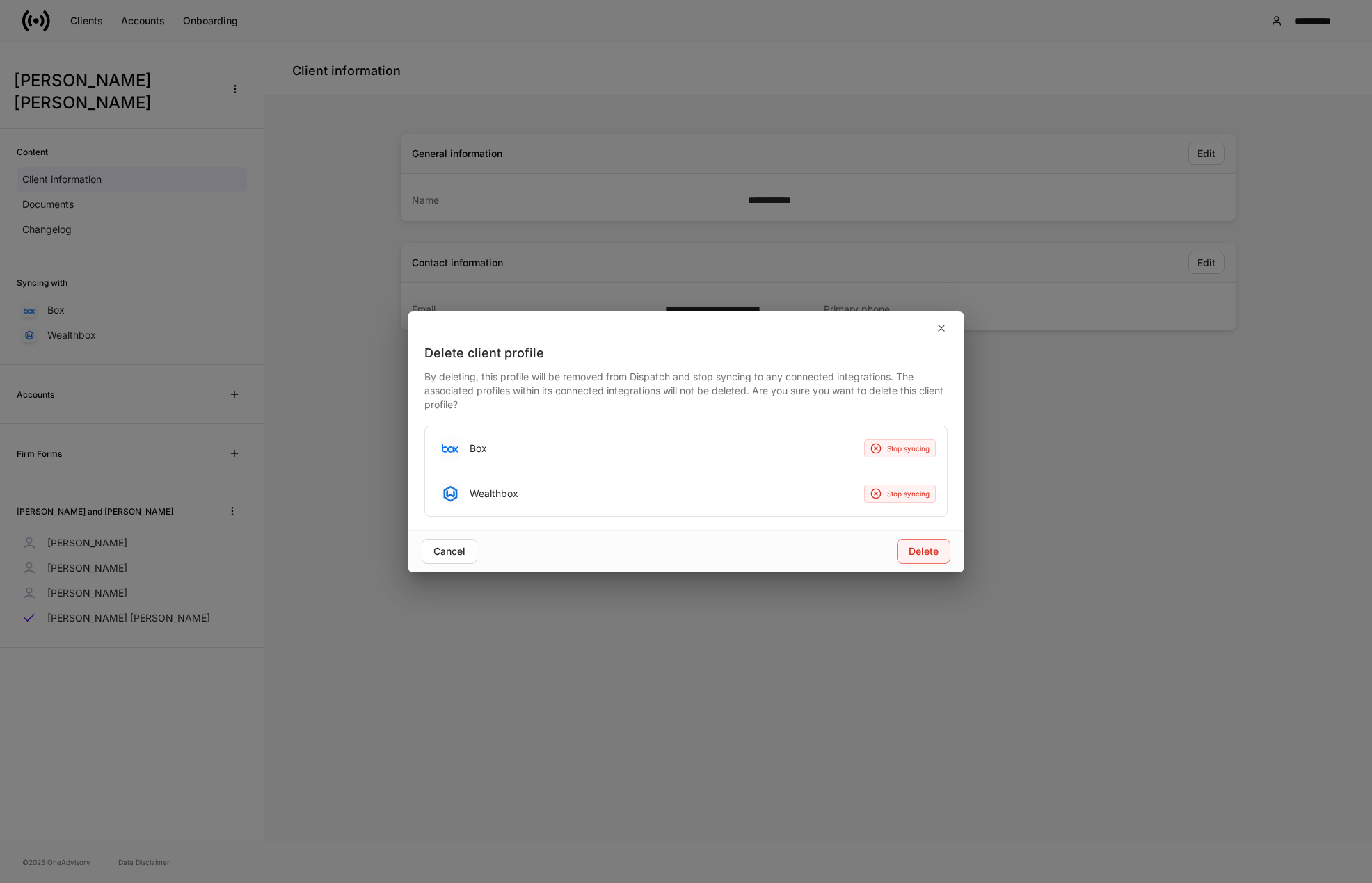
click at [934, 551] on div "Delete" at bounding box center [923, 551] width 30 height 10
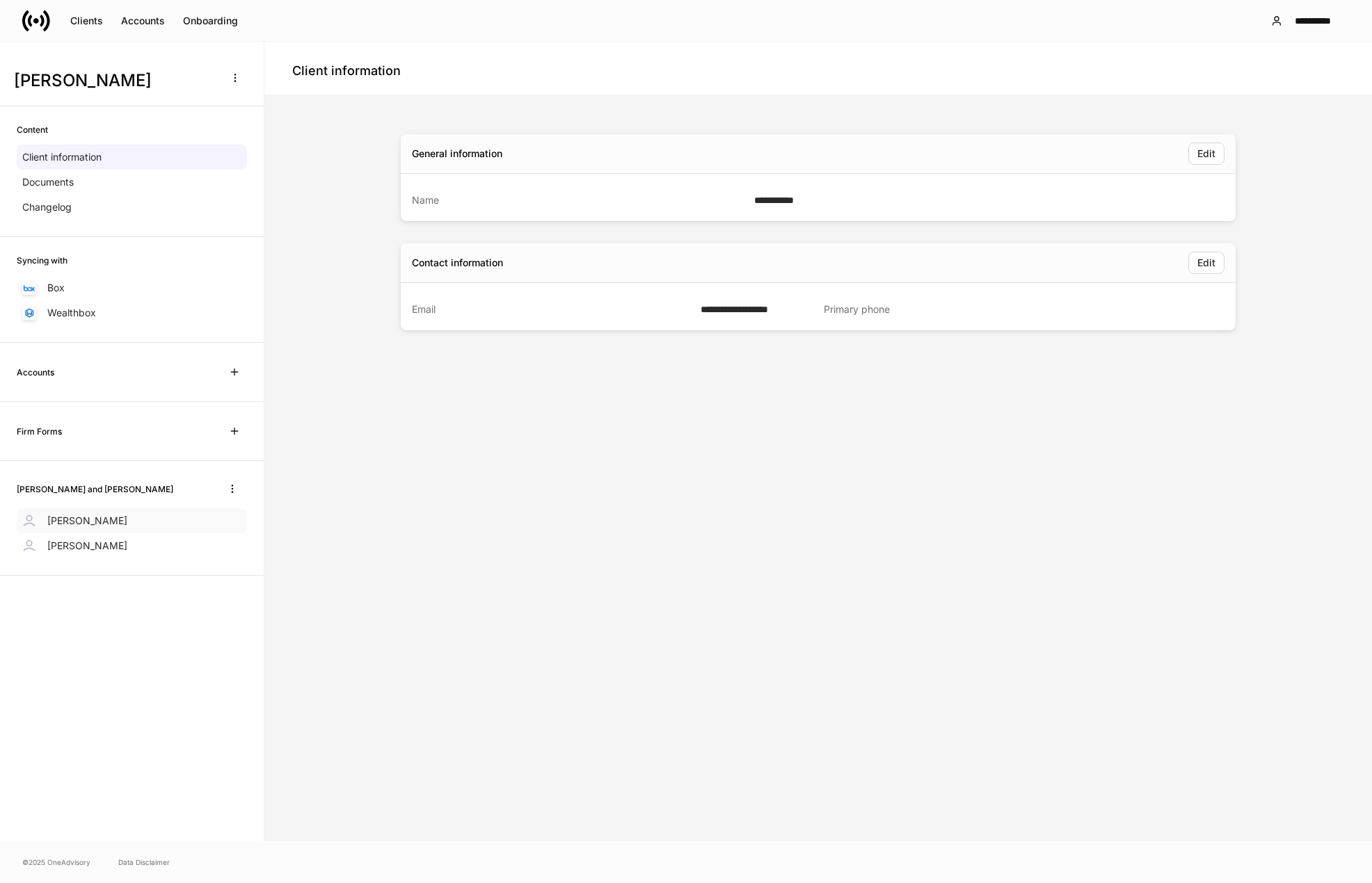
click at [91, 513] on div "[PERSON_NAME]" at bounding box center [132, 521] width 231 height 25
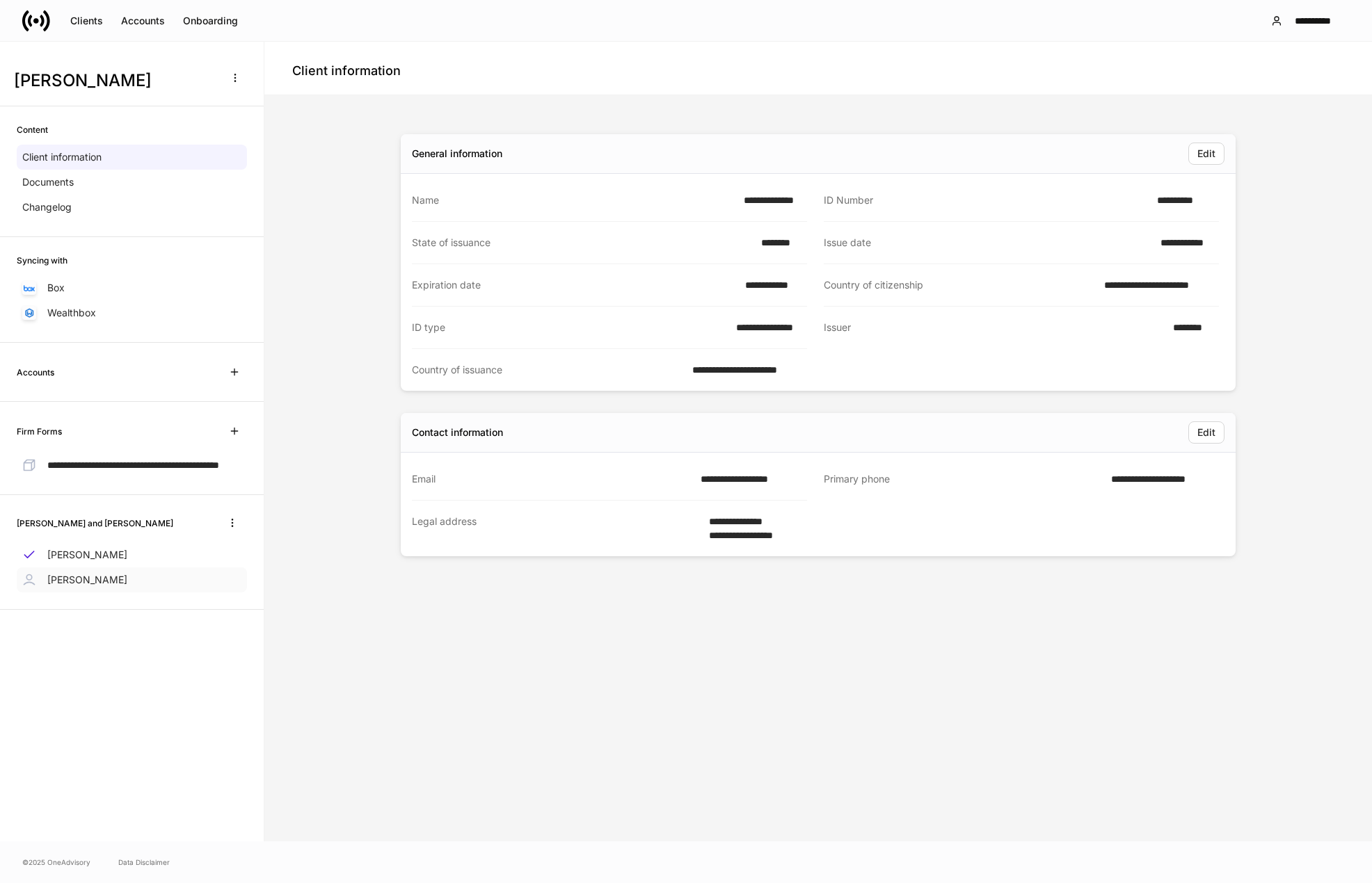
click at [101, 593] on div "[PERSON_NAME]" at bounding box center [132, 580] width 231 height 25
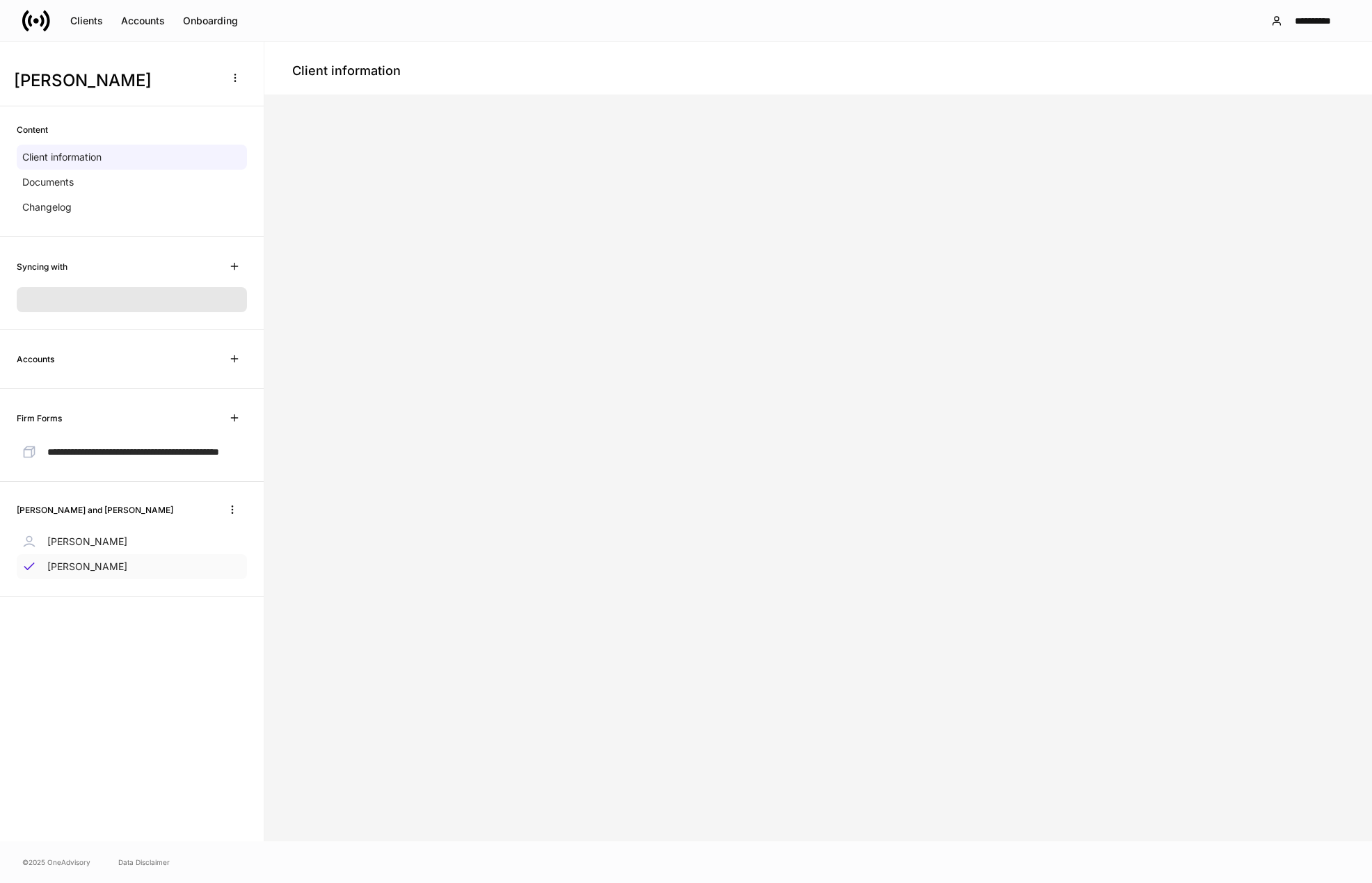
click at [104, 574] on p "[PERSON_NAME]" at bounding box center [87, 566] width 80 height 14
click at [103, 548] on p "[PERSON_NAME]" at bounding box center [87, 541] width 80 height 14
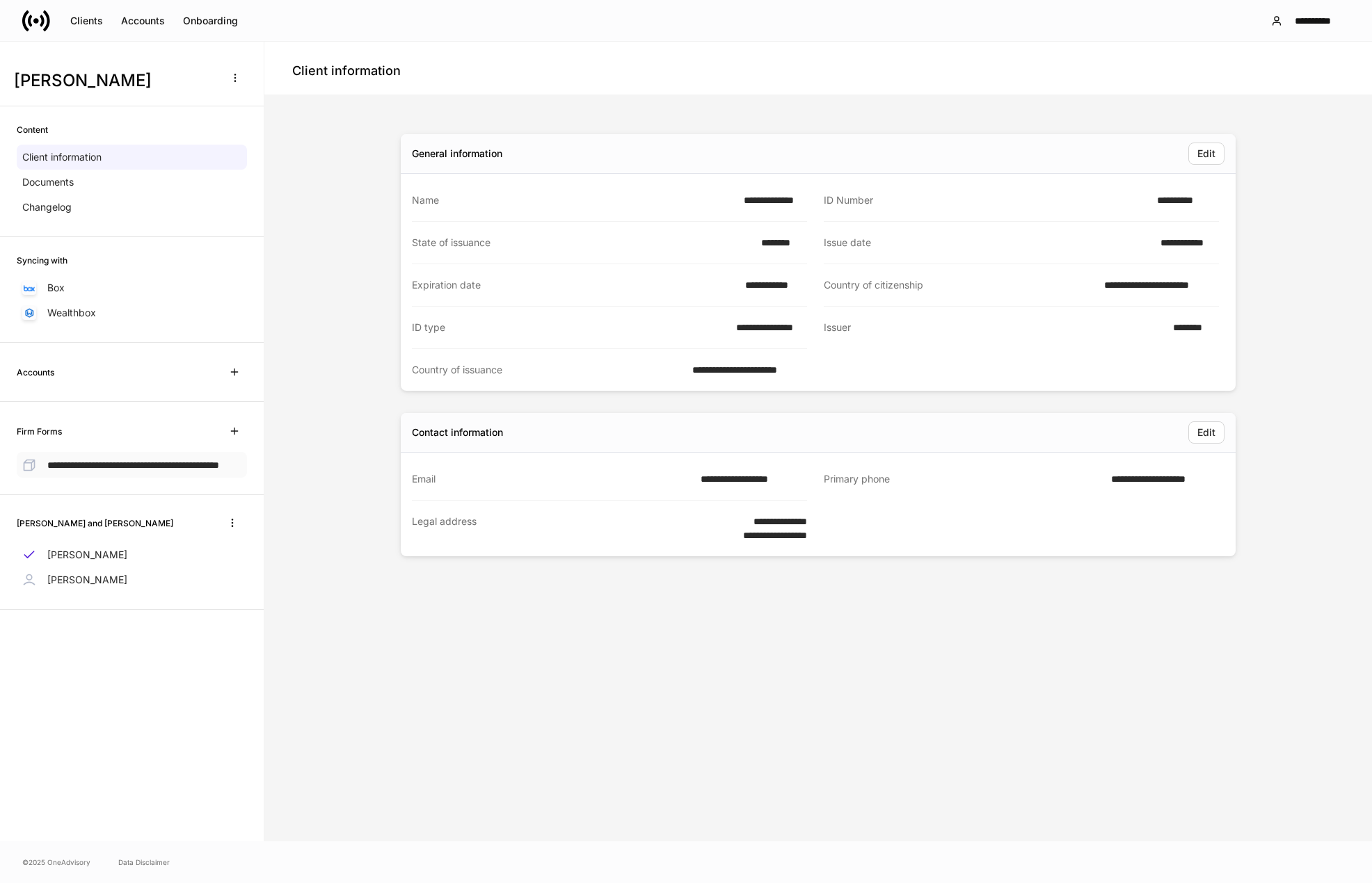
click at [107, 471] on p "**********" at bounding box center [133, 465] width 172 height 15
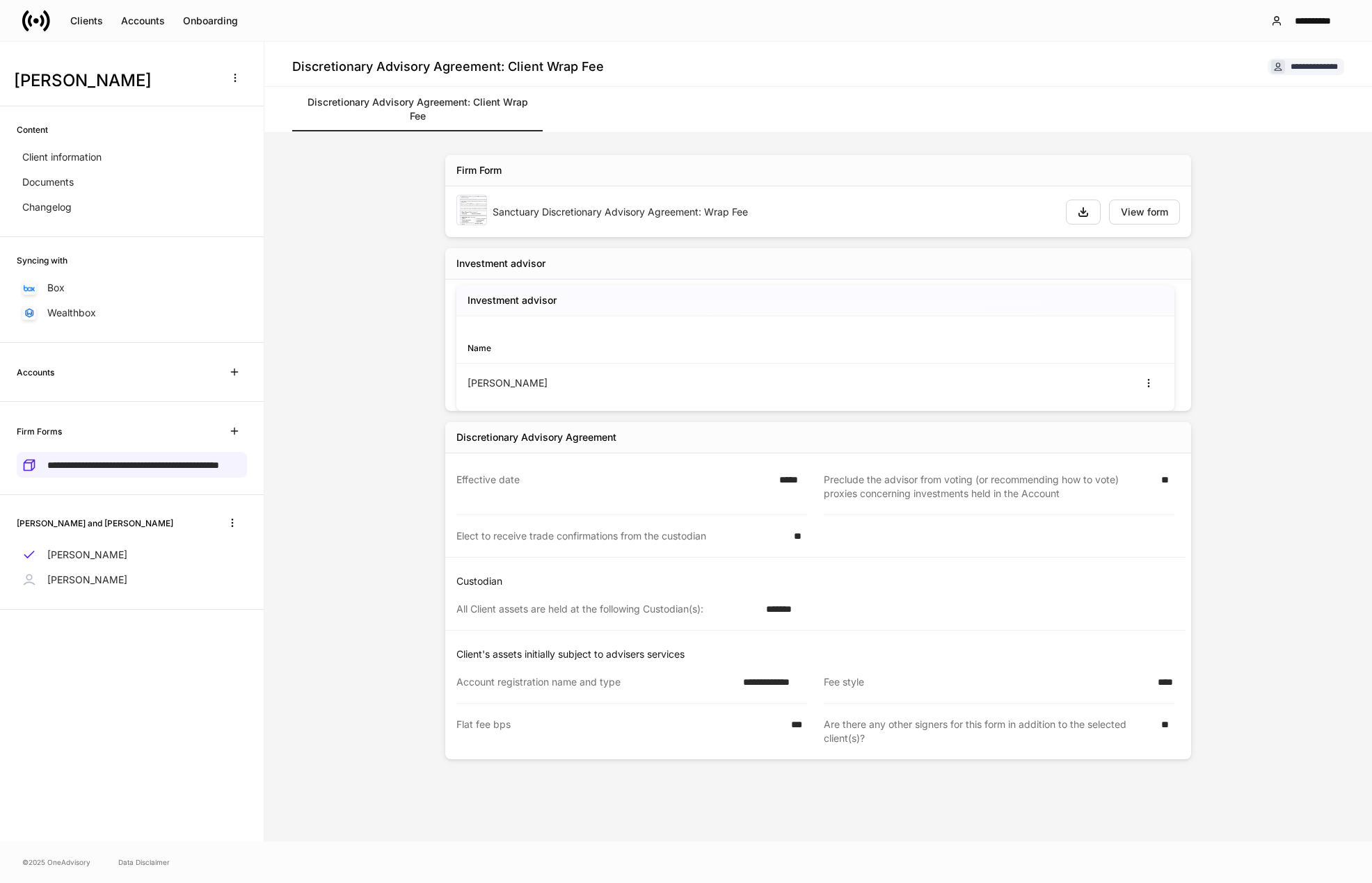
click at [617, 206] on div "Sanctuary Discretionary Advisory Agreement: Wrap Fee" at bounding box center [773, 211] width 562 height 14
click at [1151, 210] on div "View form" at bounding box center [1144, 211] width 47 height 10
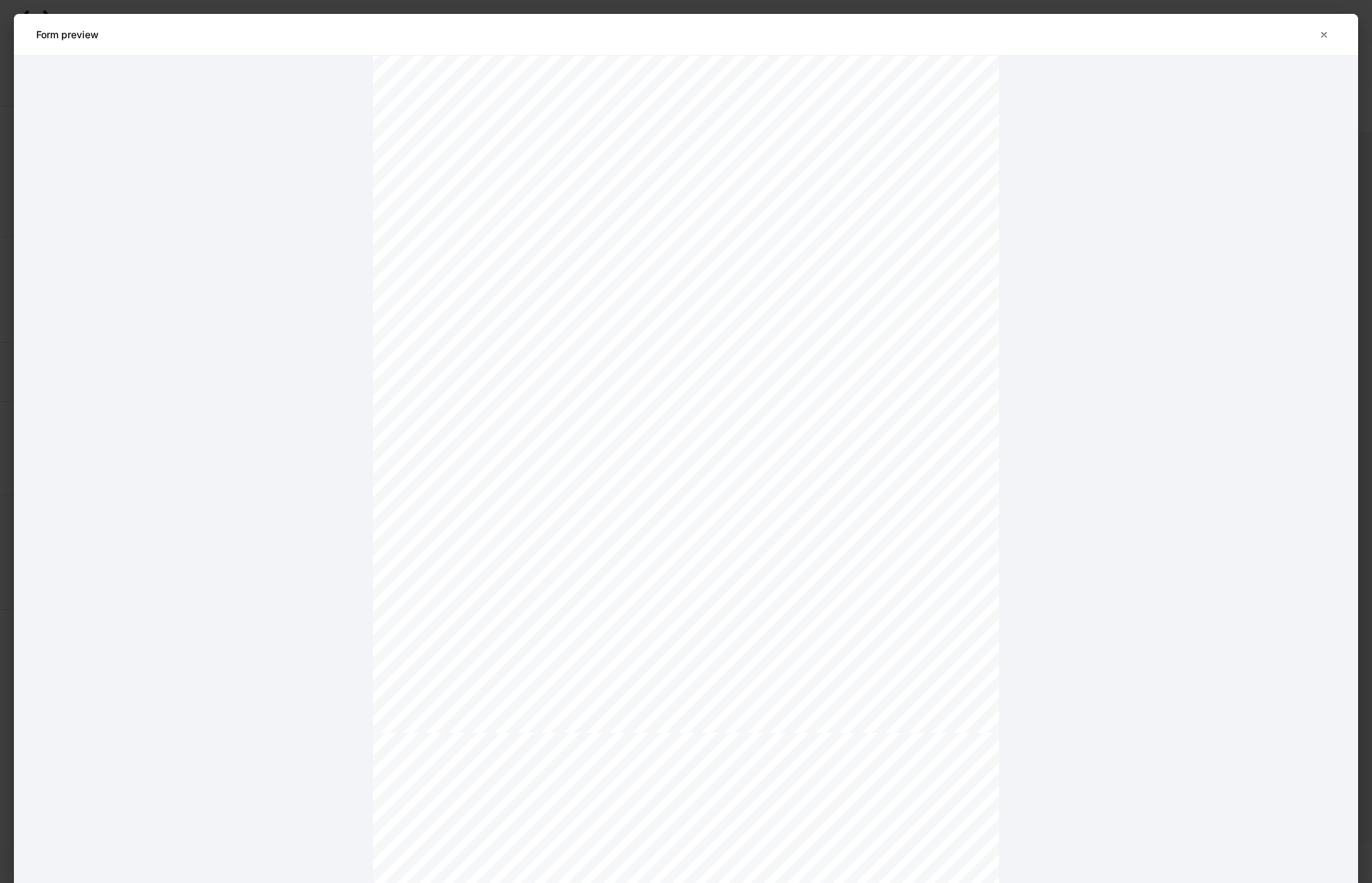
scroll to position [3175, 0]
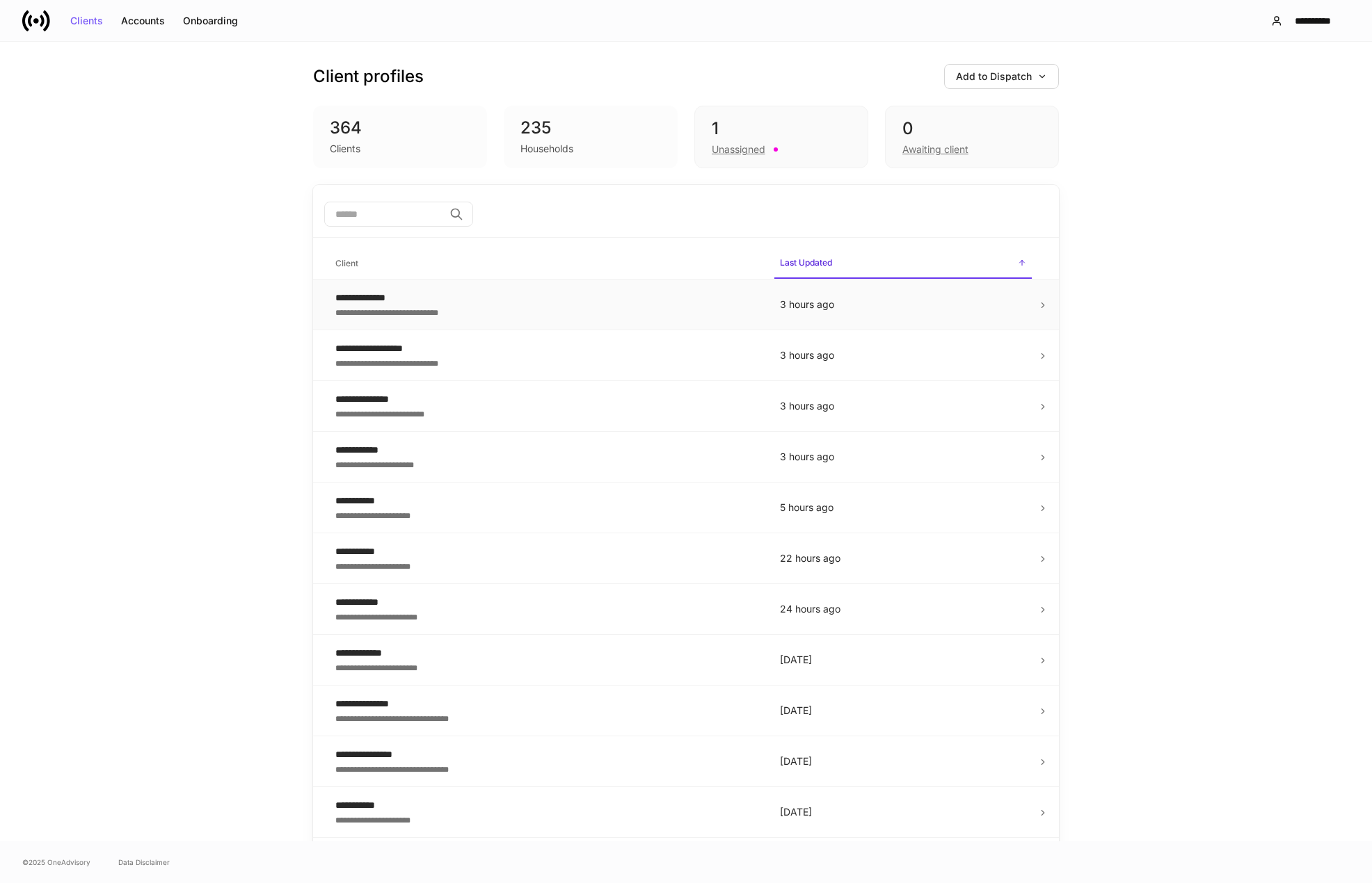
click at [450, 299] on div "**********" at bounding box center [546, 297] width 422 height 14
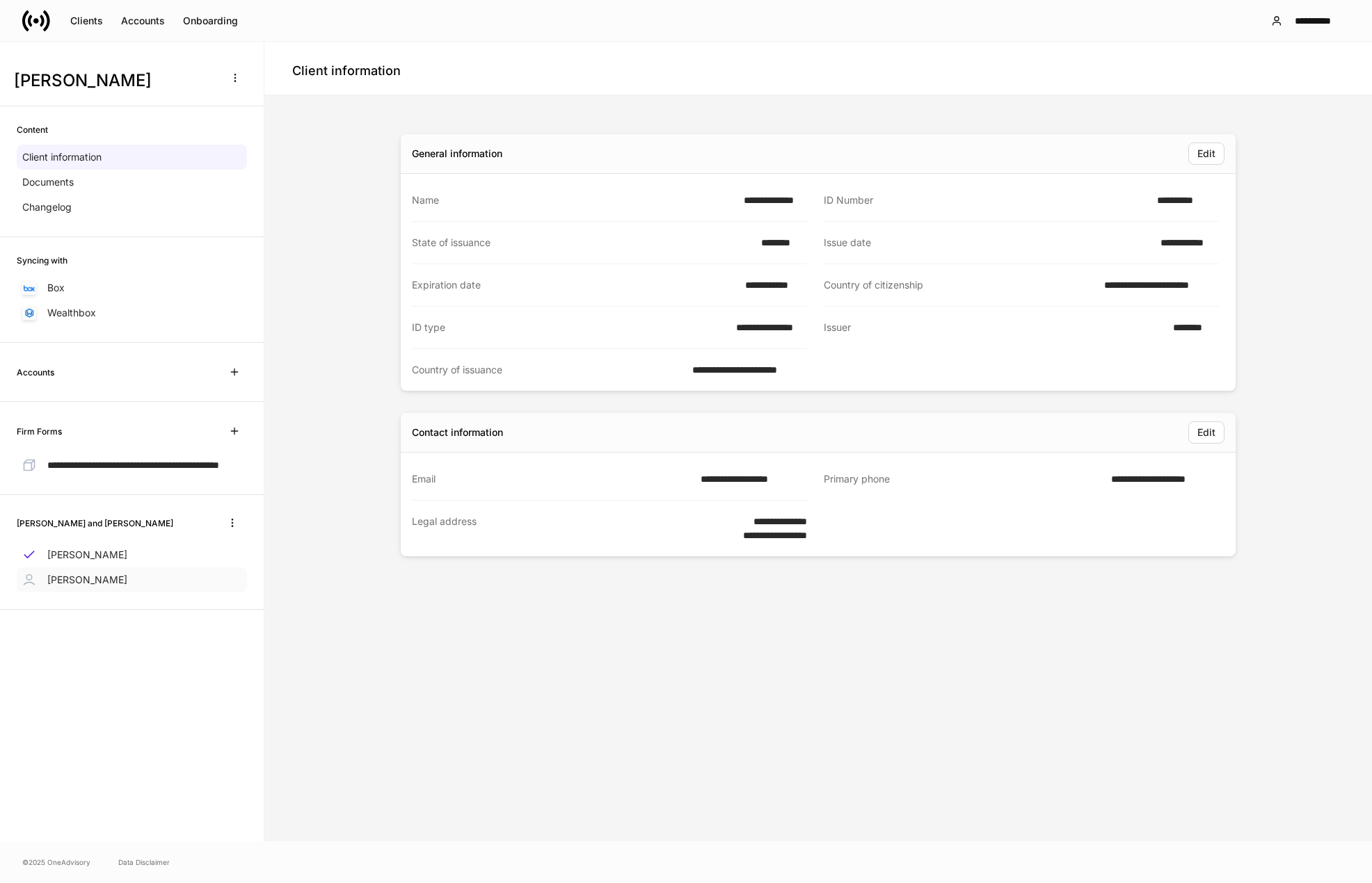
click at [138, 593] on div "[PERSON_NAME]" at bounding box center [132, 580] width 231 height 25
click at [136, 567] on div "[PERSON_NAME]" at bounding box center [132, 554] width 231 height 25
click at [141, 585] on div "[PERSON_NAME]" at bounding box center [132, 580] width 231 height 25
click at [109, 562] on p "[PERSON_NAME]" at bounding box center [87, 554] width 80 height 14
click at [112, 586] on p "[PERSON_NAME]" at bounding box center [87, 579] width 80 height 14
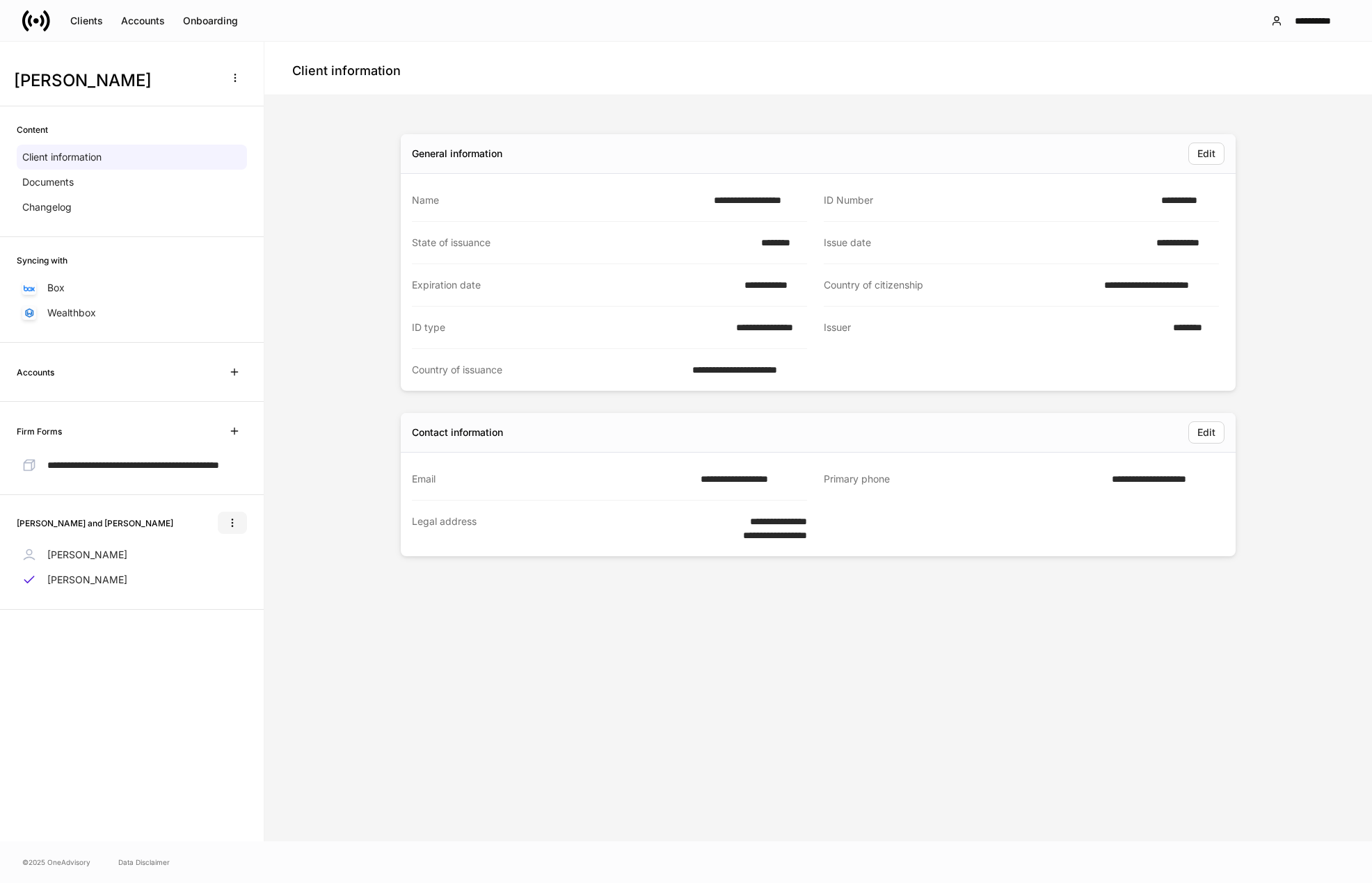
click at [233, 528] on icon "button" at bounding box center [232, 523] width 11 height 11
click at [292, 558] on div at bounding box center [686, 441] width 1372 height 883
click at [795, 671] on div "**********" at bounding box center [817, 468] width 834 height 691
click at [103, 189] on div "Documents" at bounding box center [132, 182] width 231 height 25
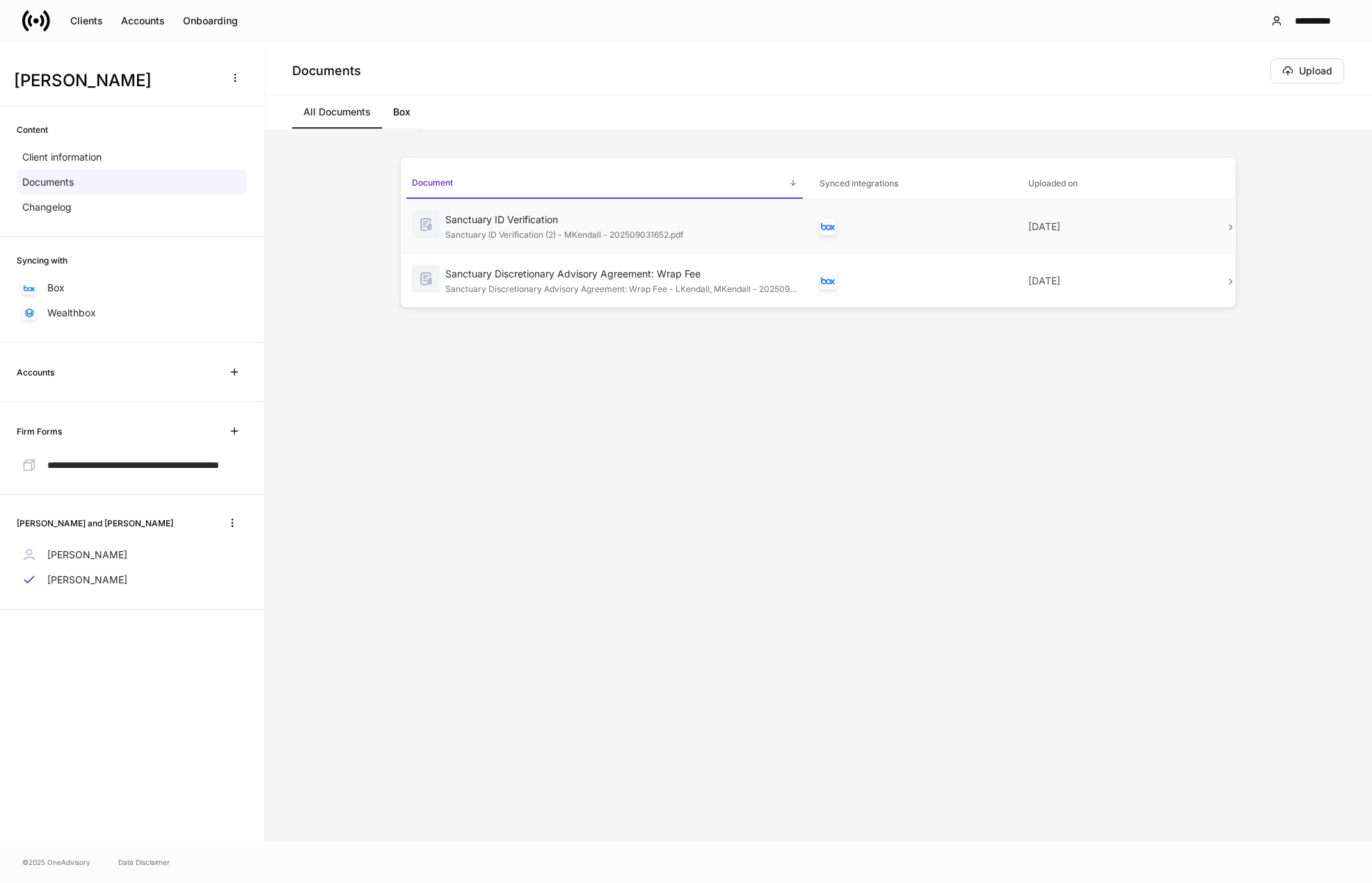
click at [574, 240] on div "Sanctuary ID Verification (2) - MKendall - 202509031652.pdf" at bounding box center [621, 233] width 352 height 14
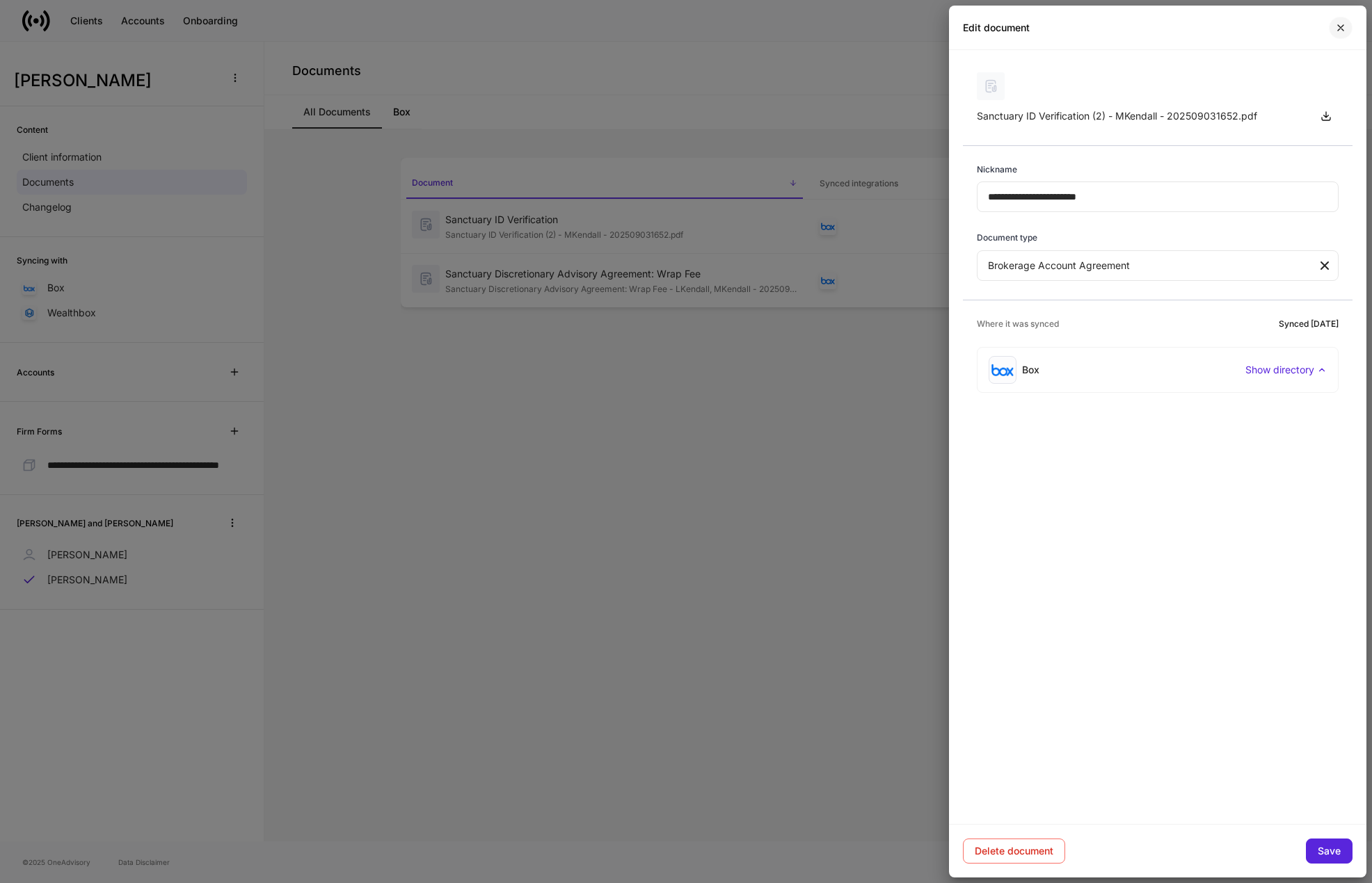
click at [1338, 26] on icon "button" at bounding box center [1340, 28] width 11 height 11
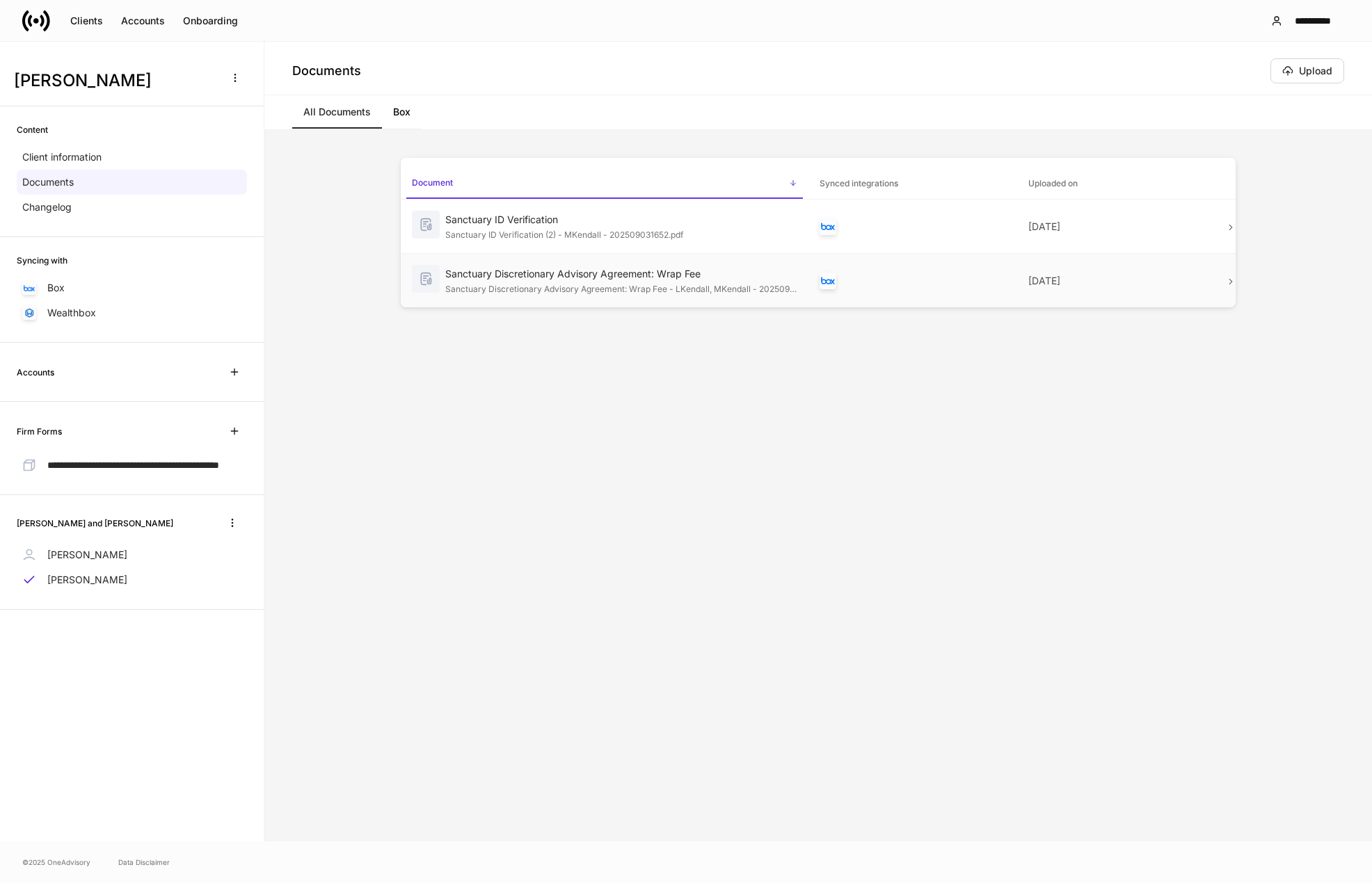
click at [635, 282] on div "Sanctuary Discretionary Advisory Agreement: Wrap Fee - LKendall, MKendall - 202…" at bounding box center [621, 287] width 352 height 14
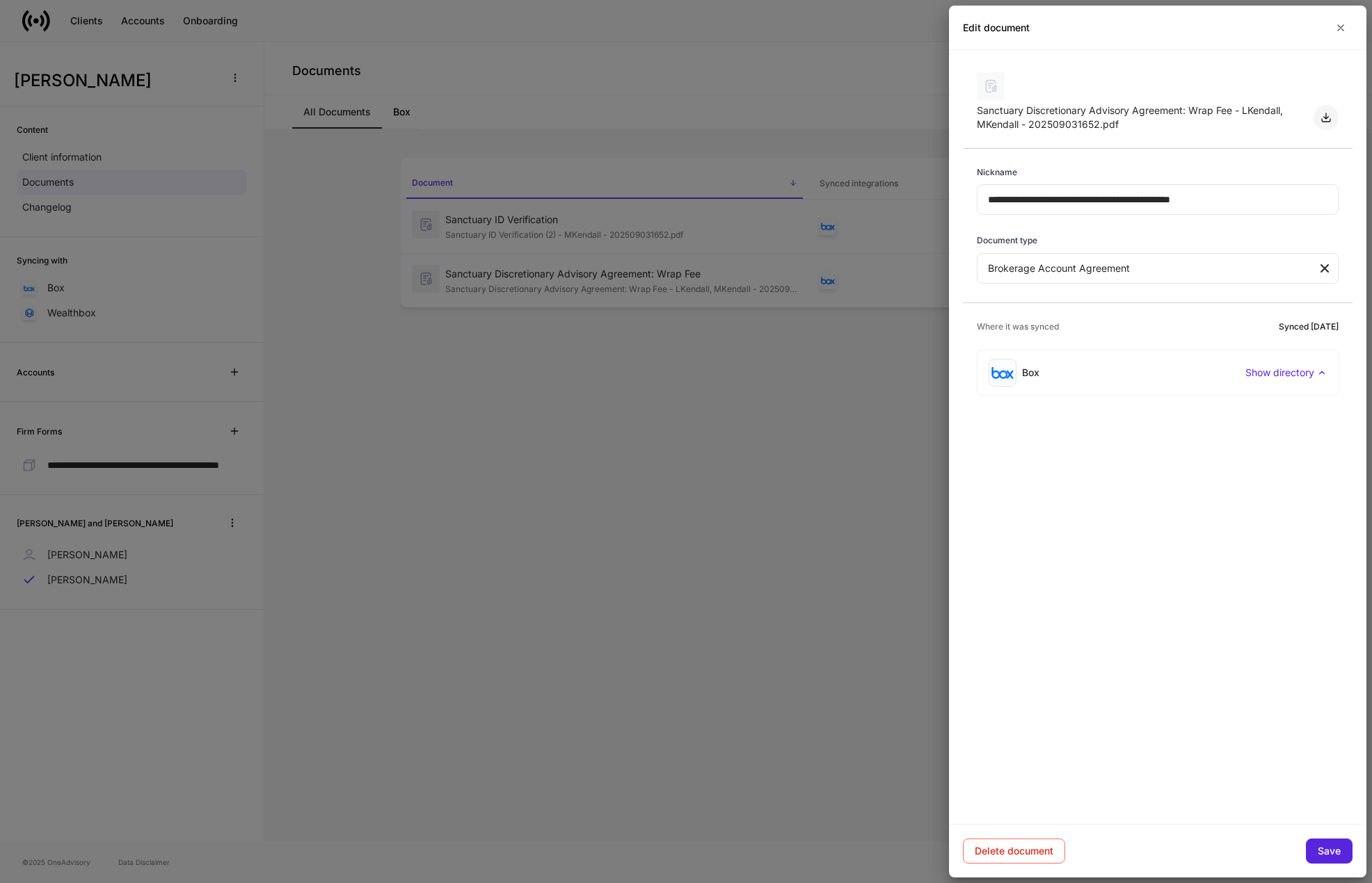
click at [1327, 115] on icon "button" at bounding box center [1326, 117] width 11 height 11
click at [1341, 27] on icon "button" at bounding box center [1340, 28] width 5 height 5
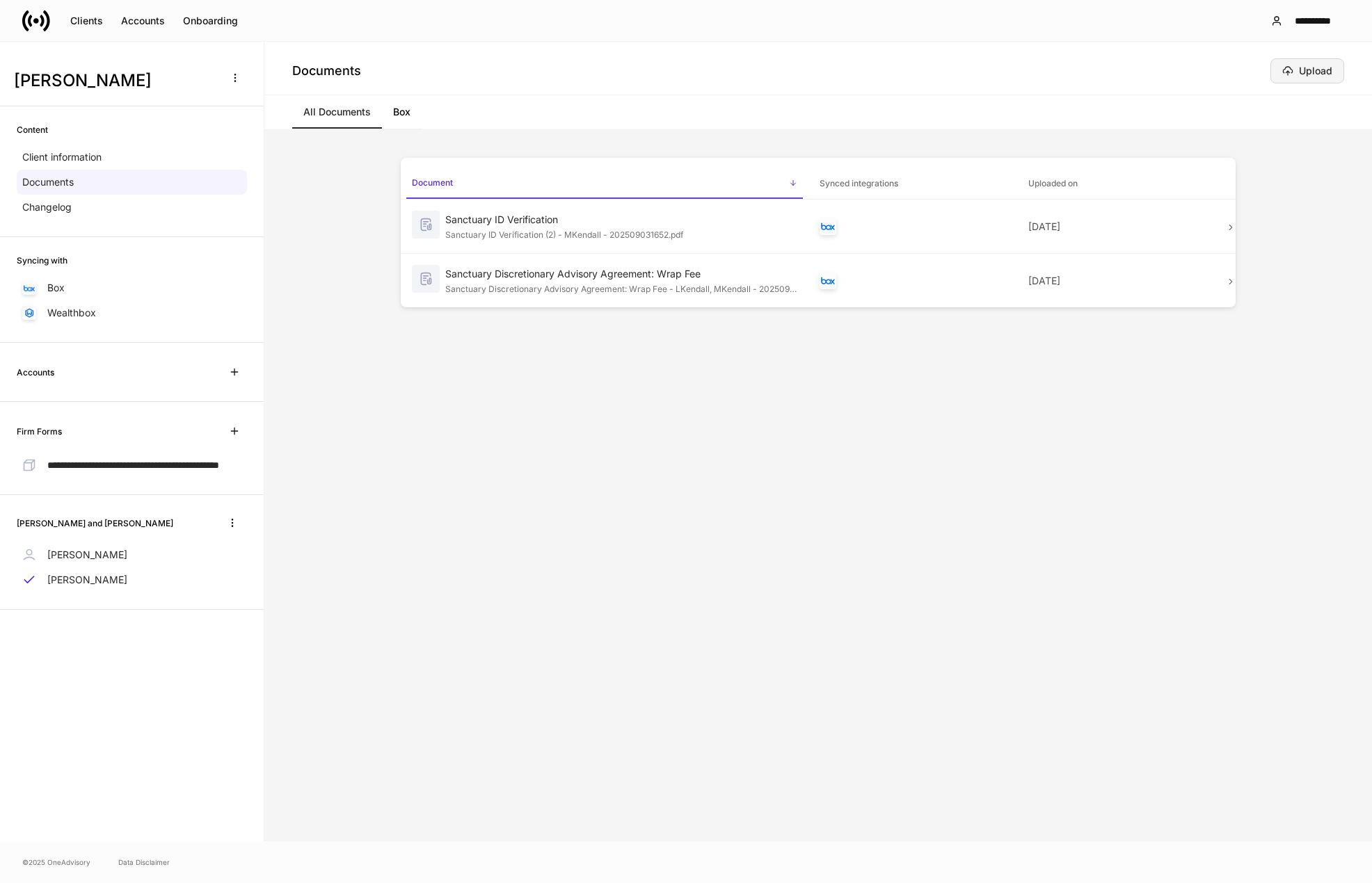
click at [1290, 70] on icon "button" at bounding box center [1288, 71] width 11 height 11
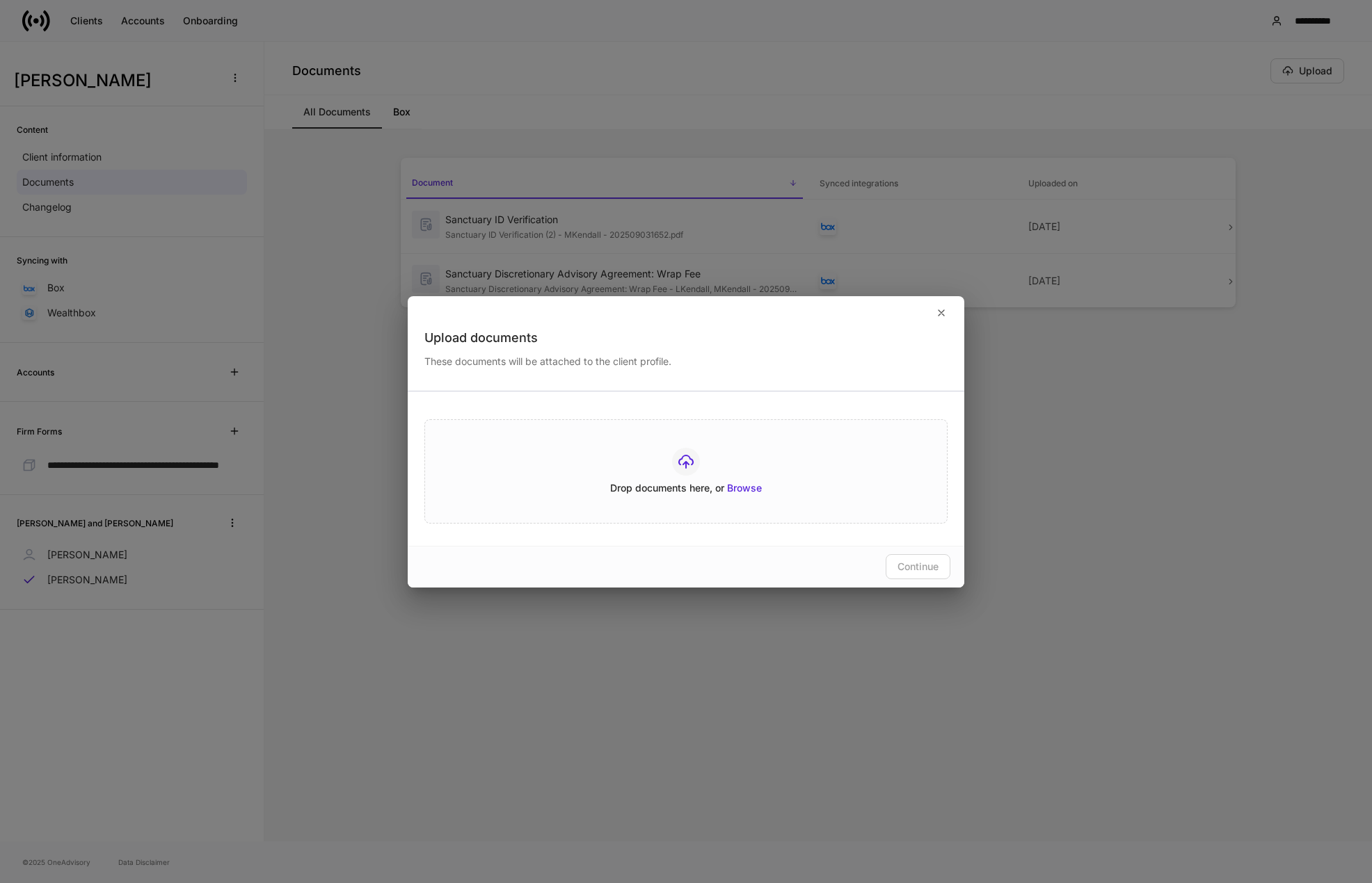
click at [704, 479] on div "Drop documents here, or Browse" at bounding box center [686, 471] width 489 height 47
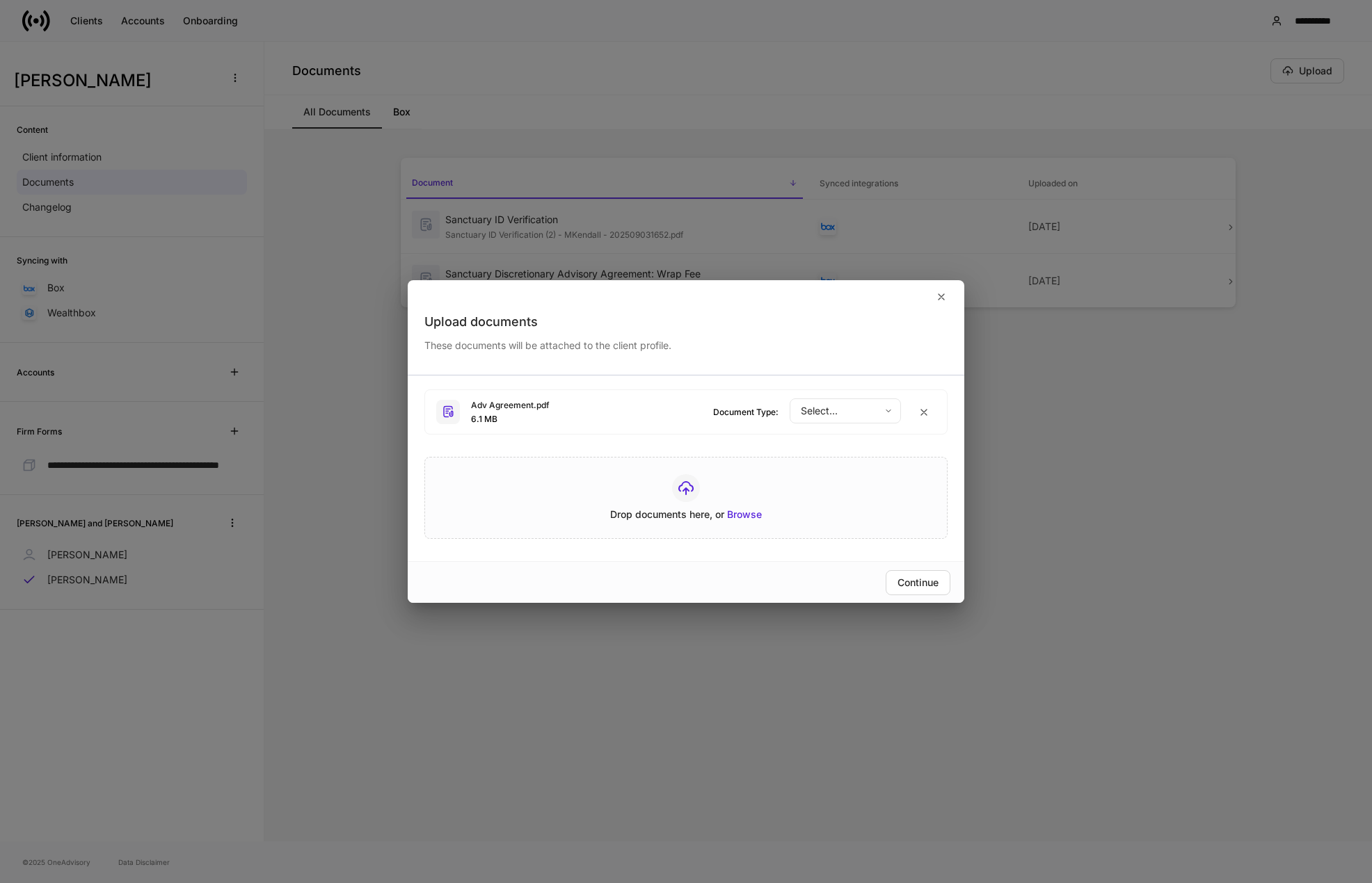
click at [861, 416] on body "**********" at bounding box center [686, 441] width 1372 height 883
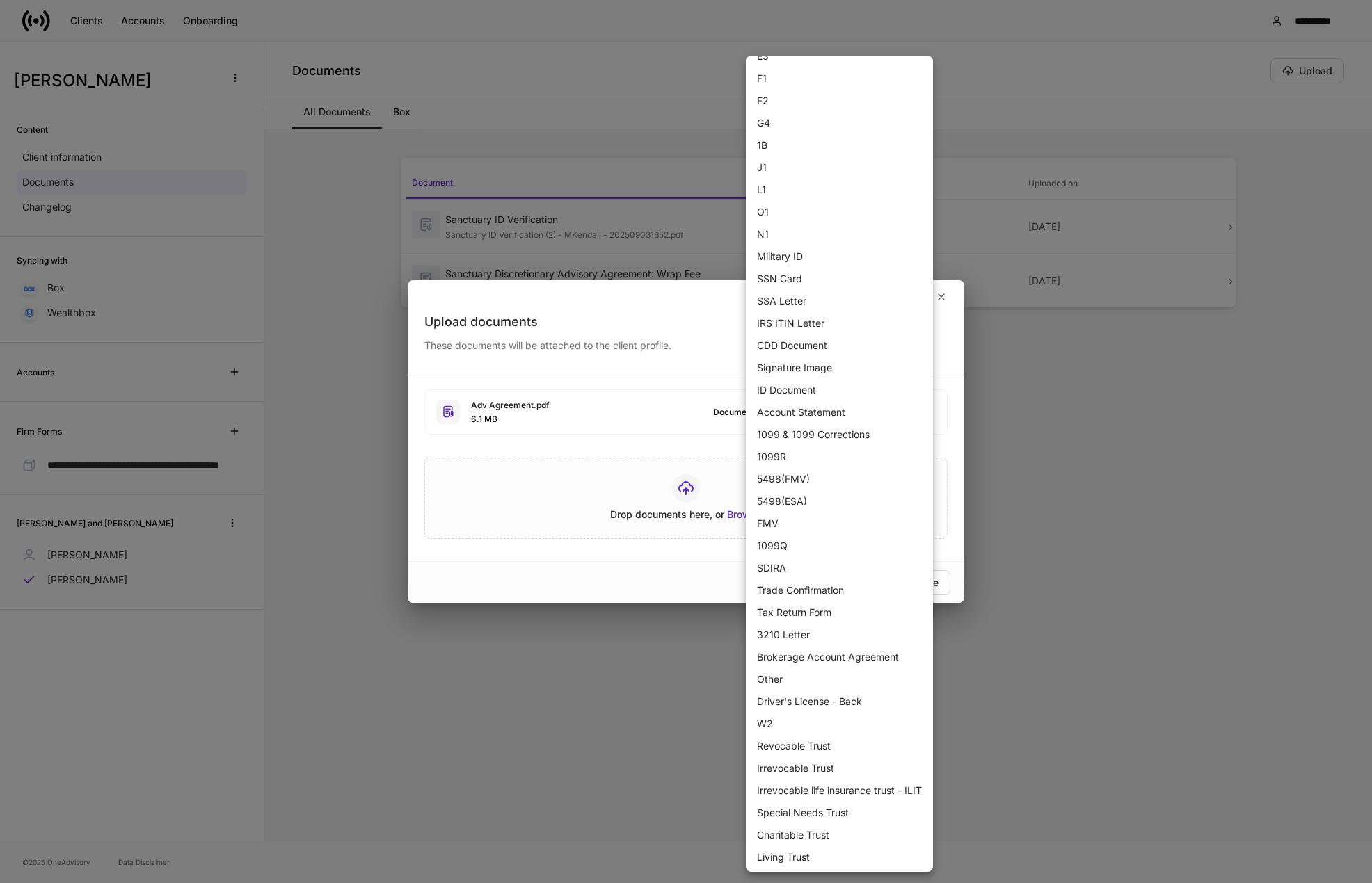
scroll to position [209, 0]
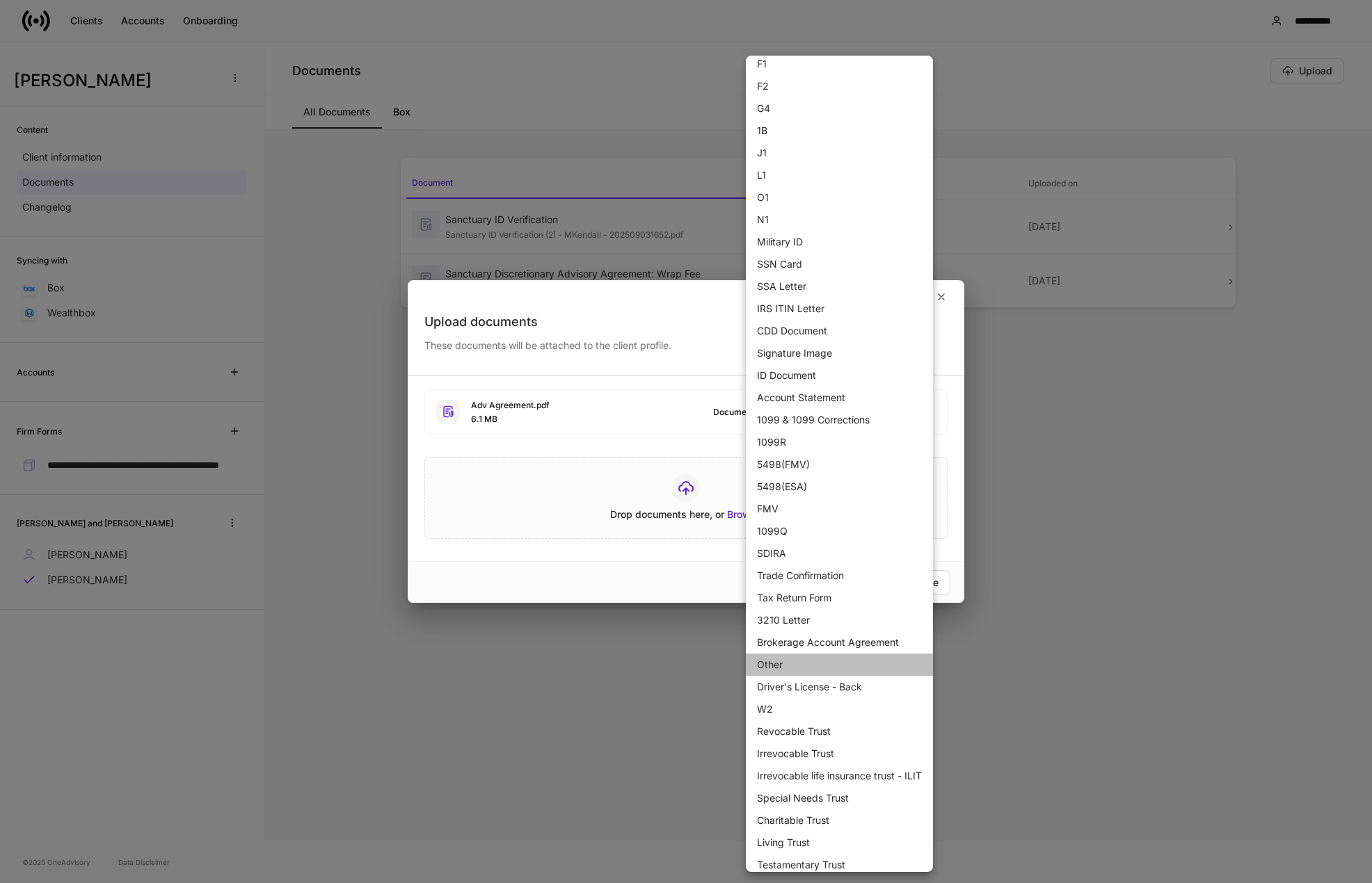
click at [795, 664] on li "Other" at bounding box center [839, 664] width 187 height 23
type input "***"
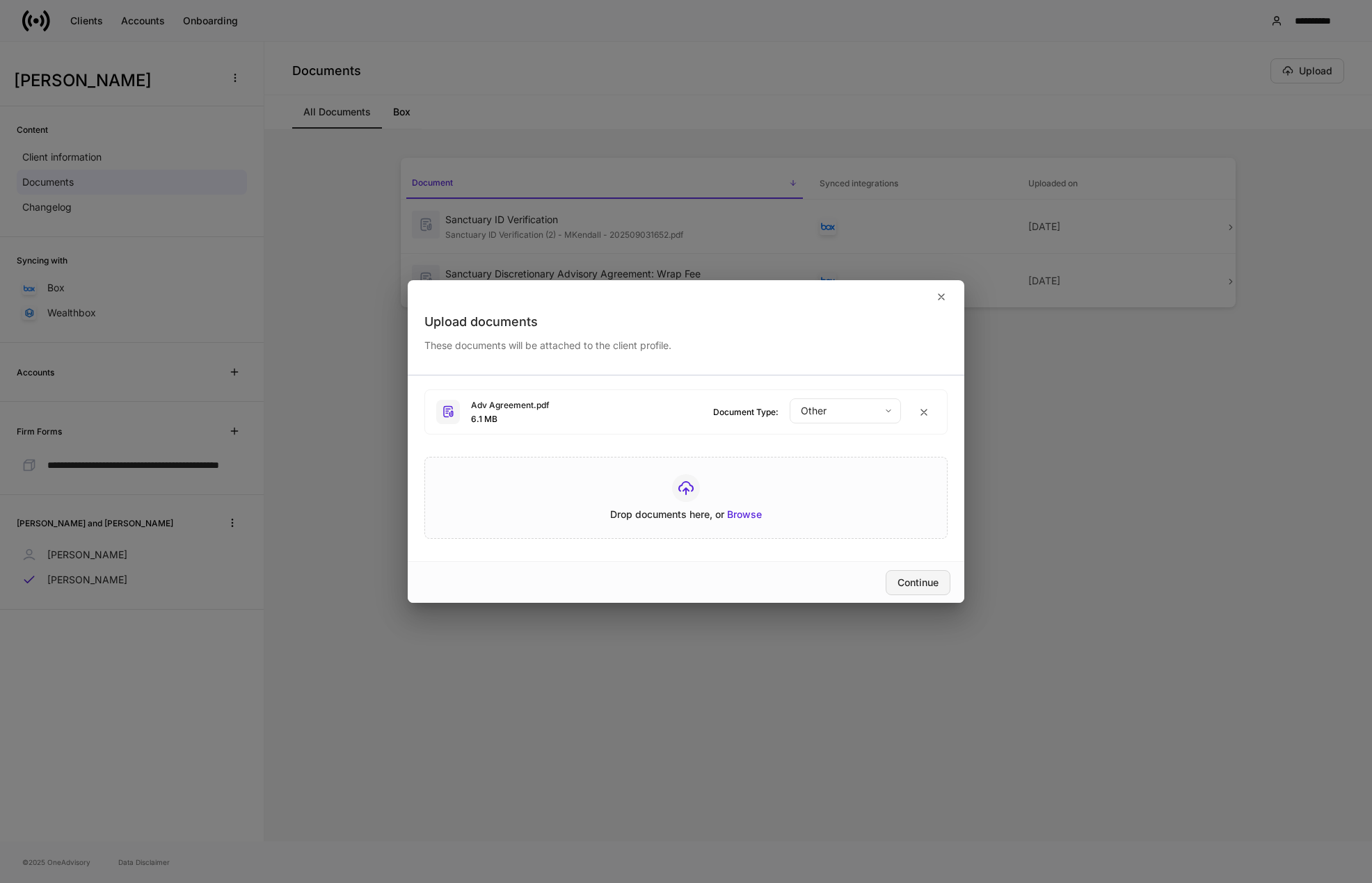
click at [913, 580] on div "Continue" at bounding box center [917, 583] width 41 height 10
